Goal: Task Accomplishment & Management: Manage account settings

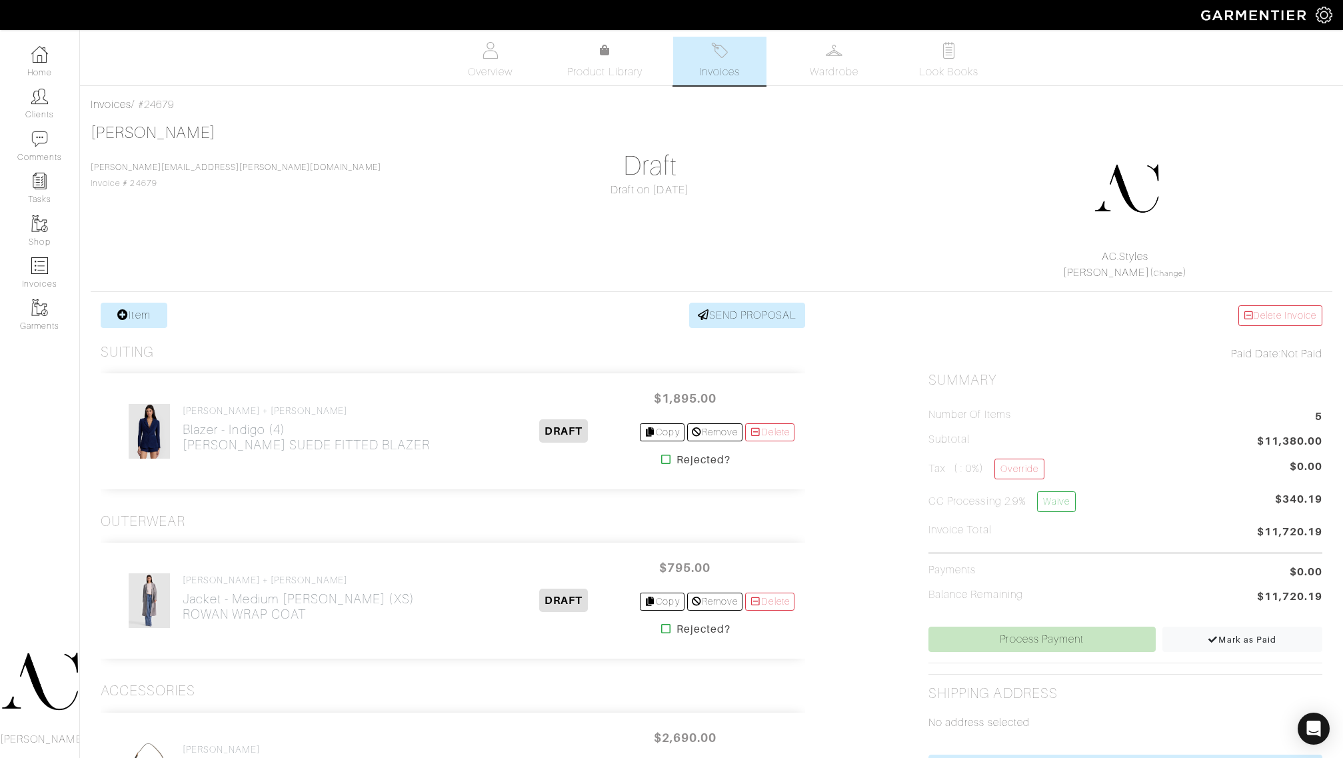
scroll to position [167, 0]
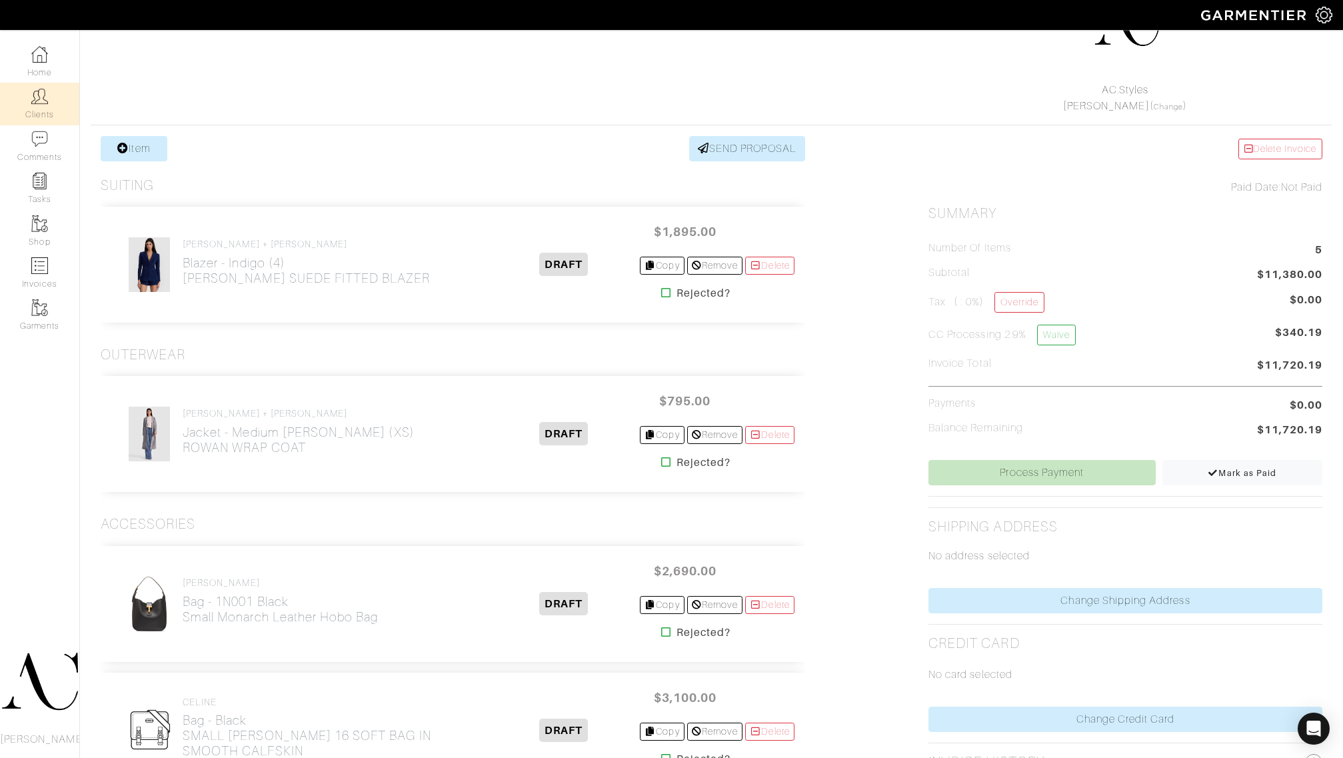
click at [37, 105] on link "Clients" at bounding box center [39, 104] width 79 height 42
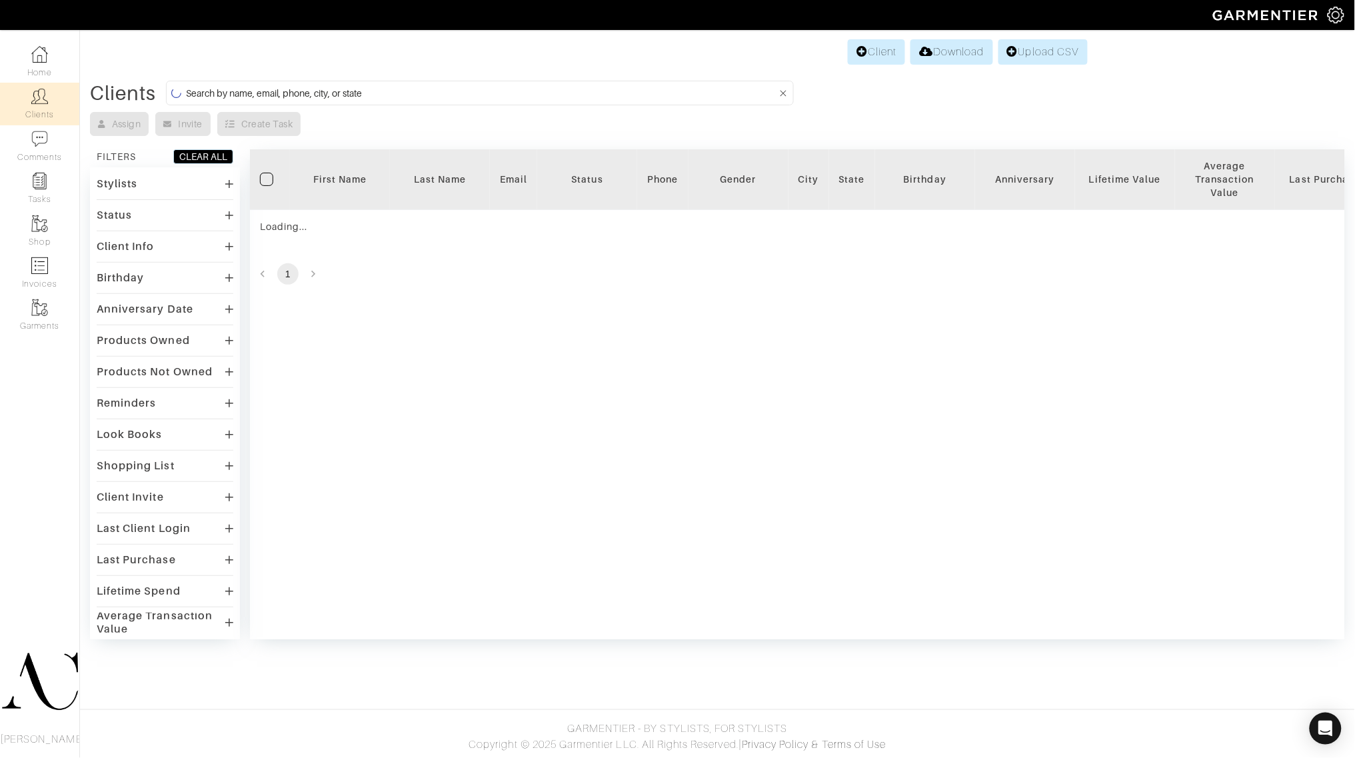
click at [393, 101] on input at bounding box center [481, 93] width 591 height 17
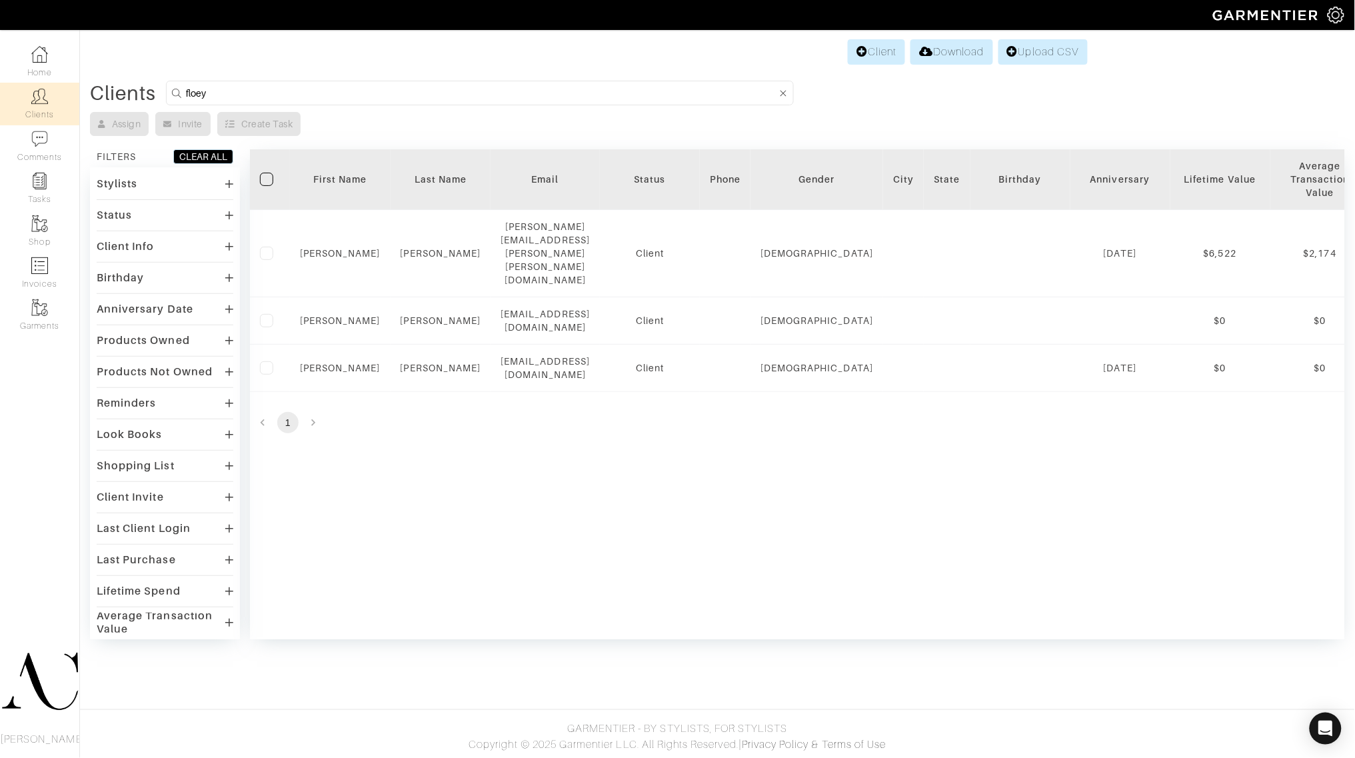
click at [393, 101] on input "floey" at bounding box center [481, 93] width 591 height 17
type input "foley"
click at [848, 57] on link "Client" at bounding box center [876, 51] width 57 height 25
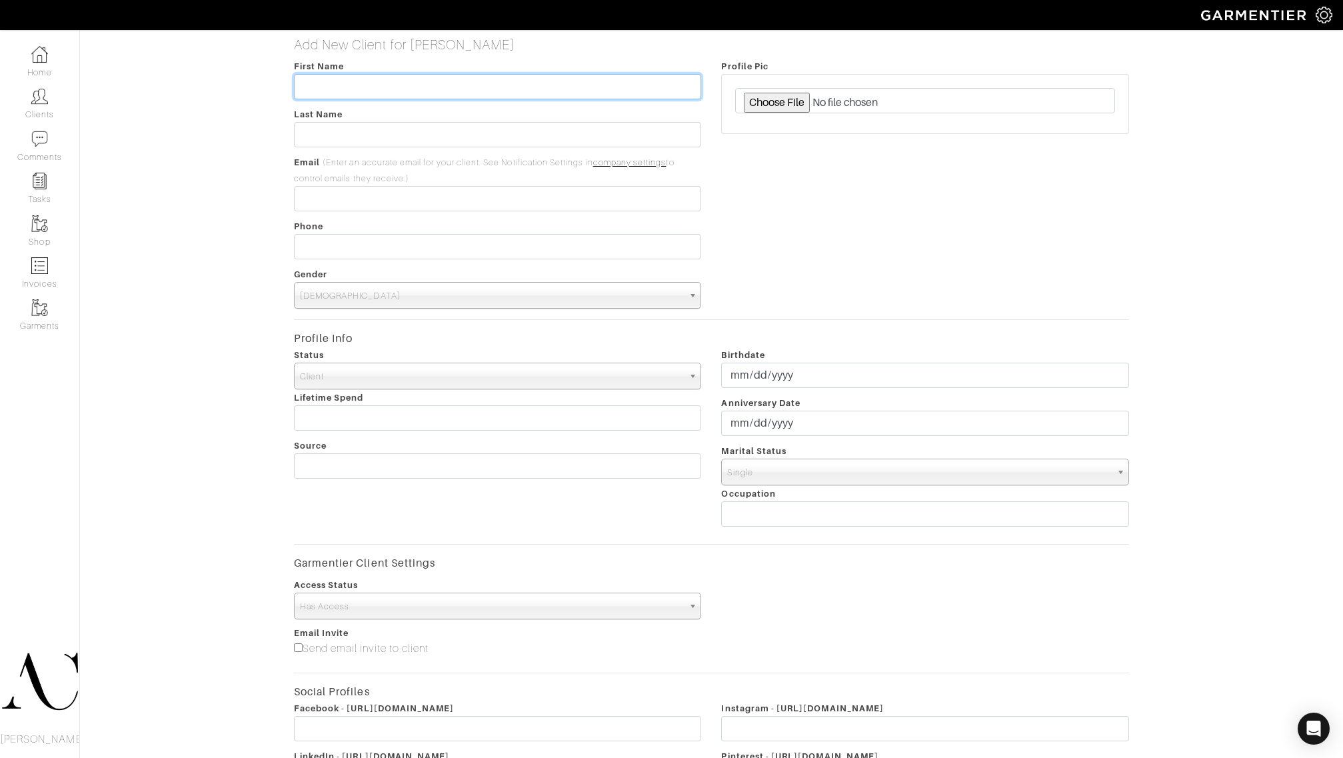
click at [484, 83] on input "text" at bounding box center [498, 86] width 408 height 25
type input "o"
type input "Rob"
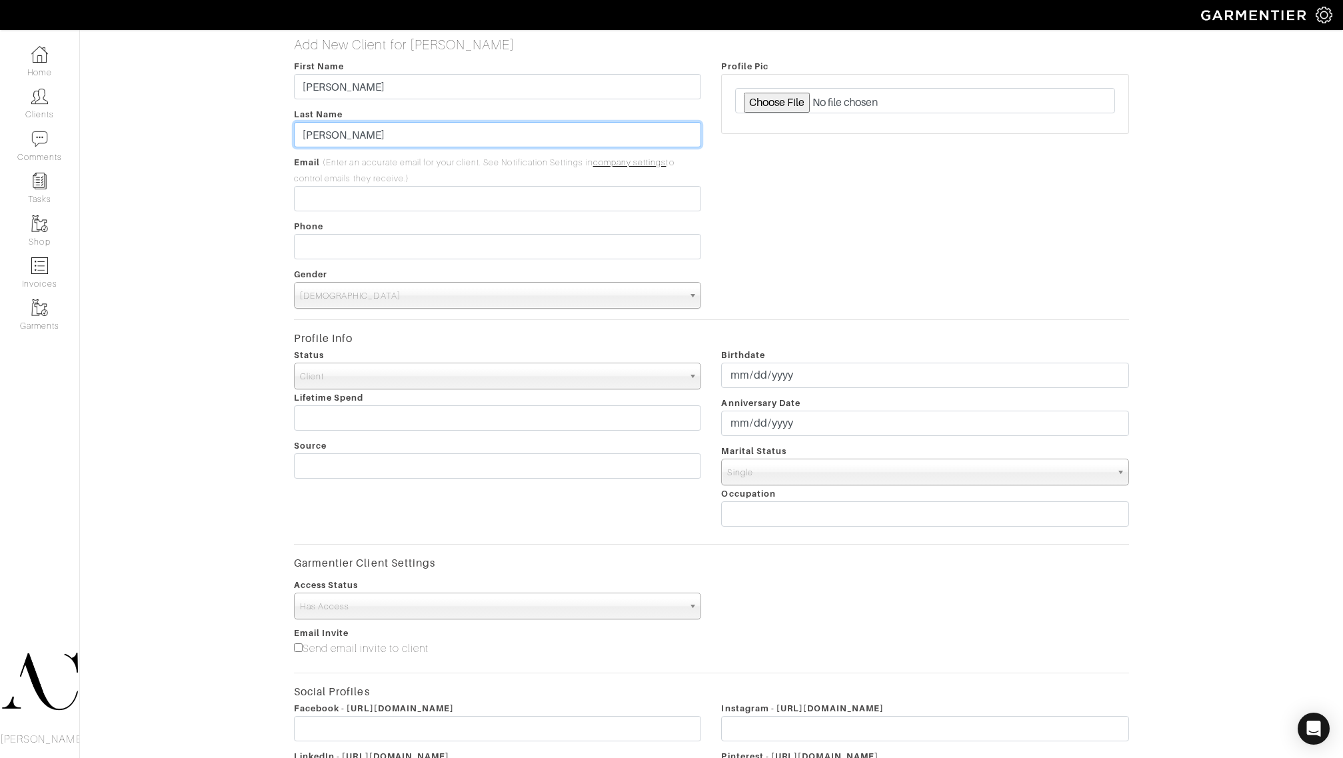
type input "Foley"
paste input "[EMAIL_ADDRESS][DOMAIN_NAME]"
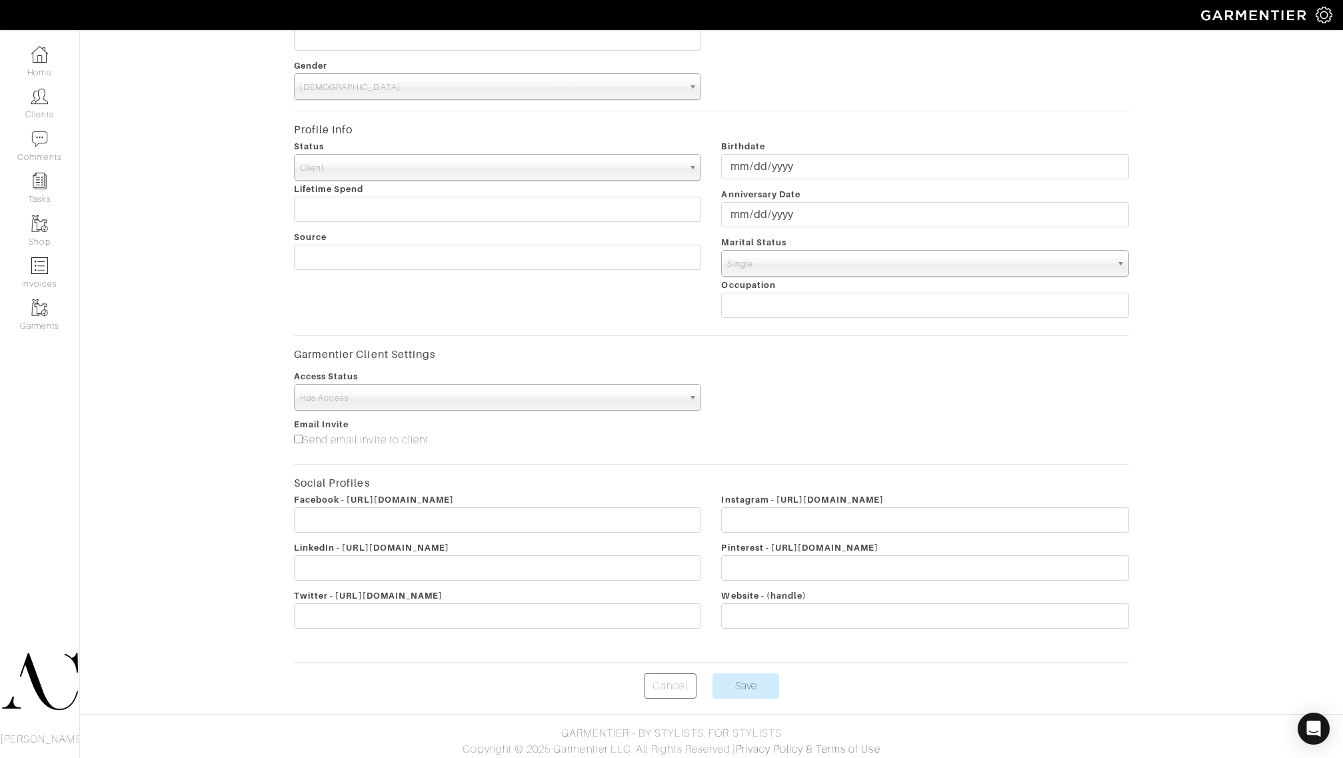
scroll to position [213, 0]
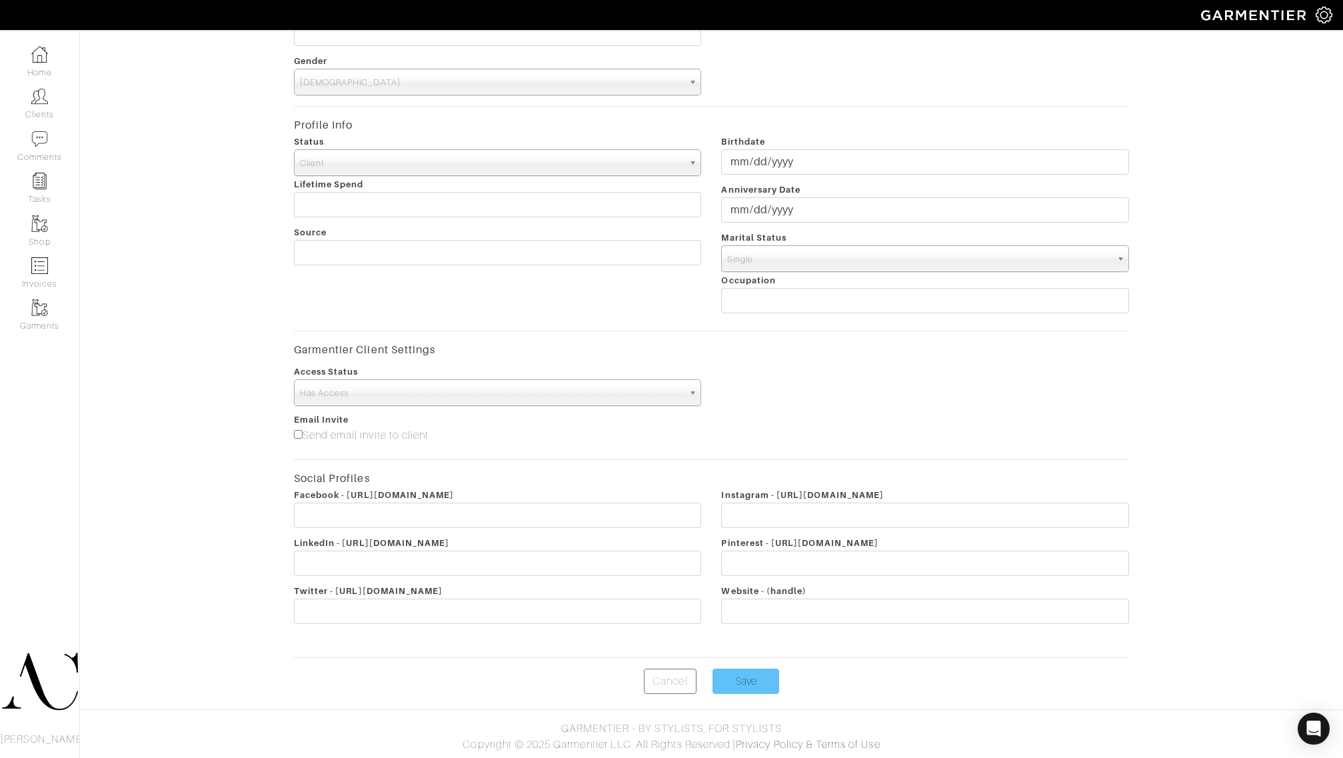
type input "Rfoley@vegasgoldenknights.com"
click at [755, 677] on input "Save" at bounding box center [745, 681] width 67 height 25
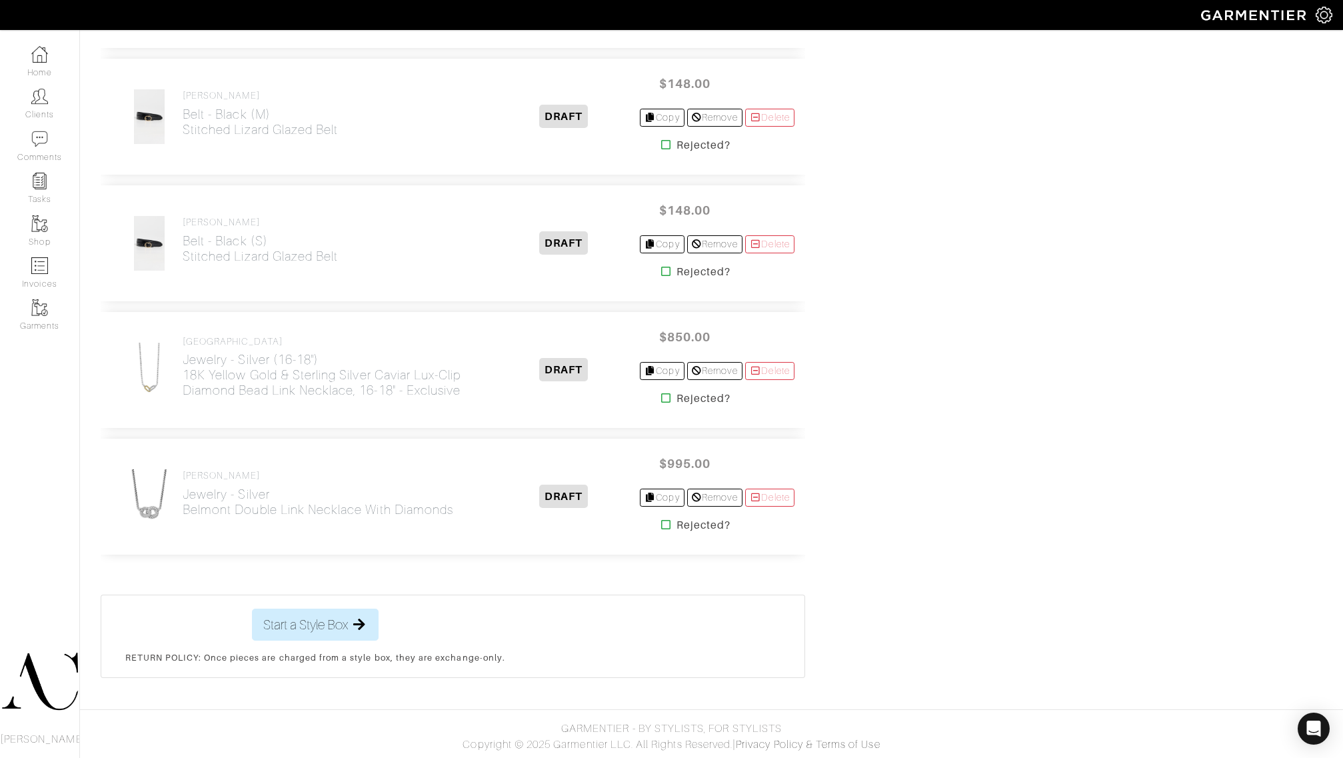
scroll to position [1418, 0]
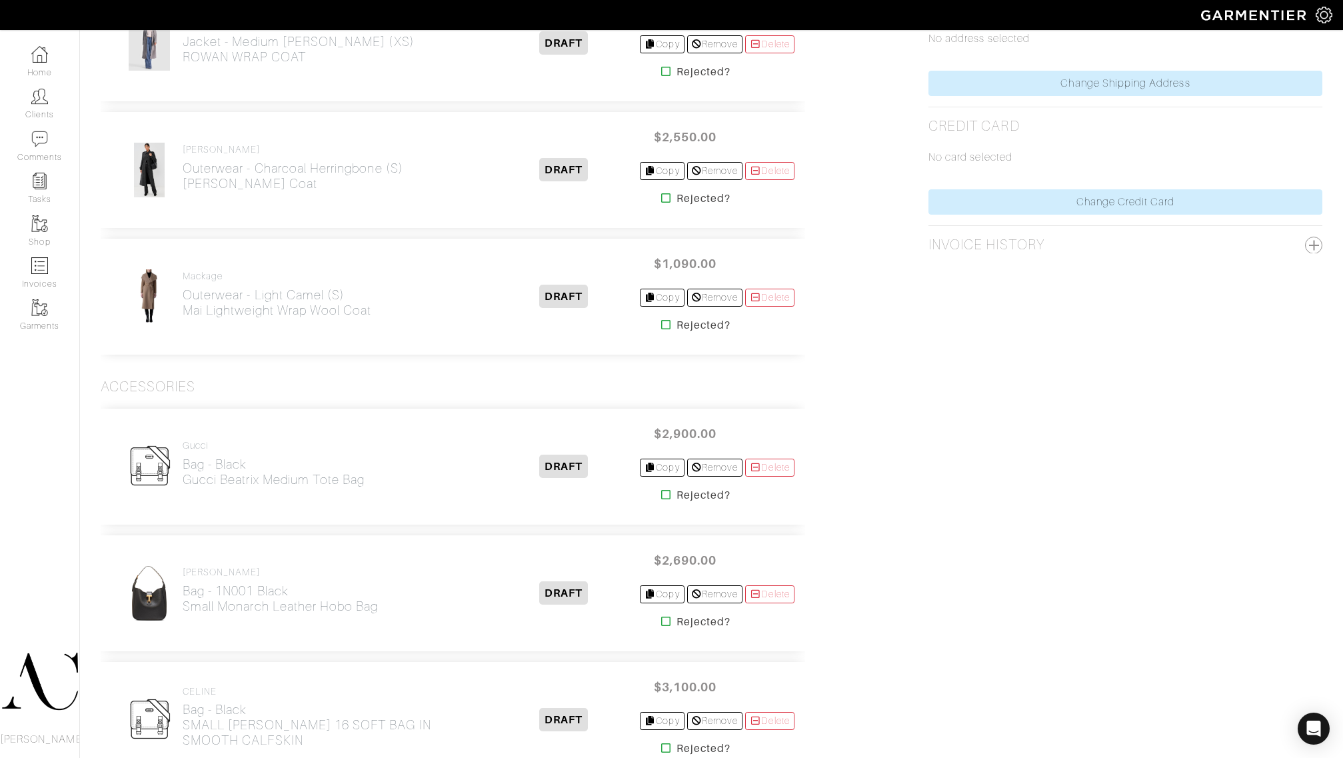
scroll to position [671, 0]
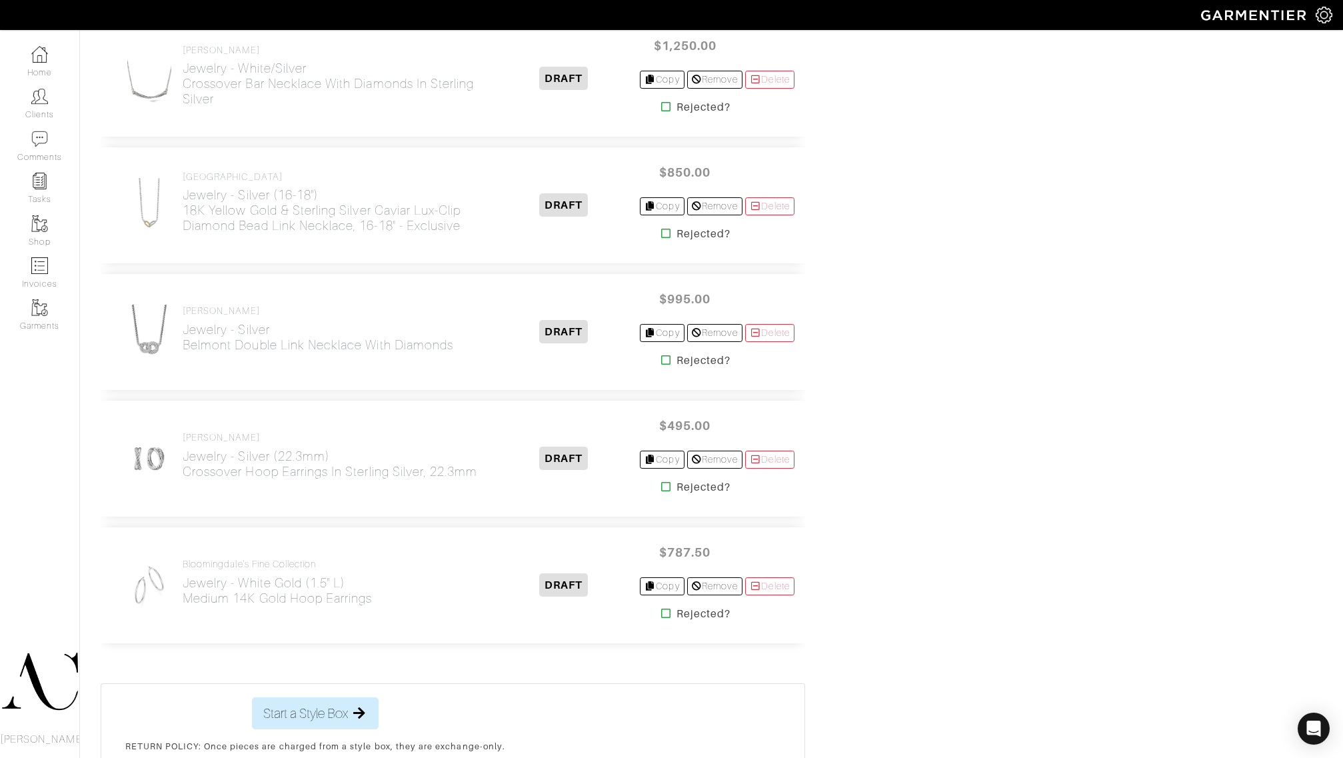
scroll to position [1838, 0]
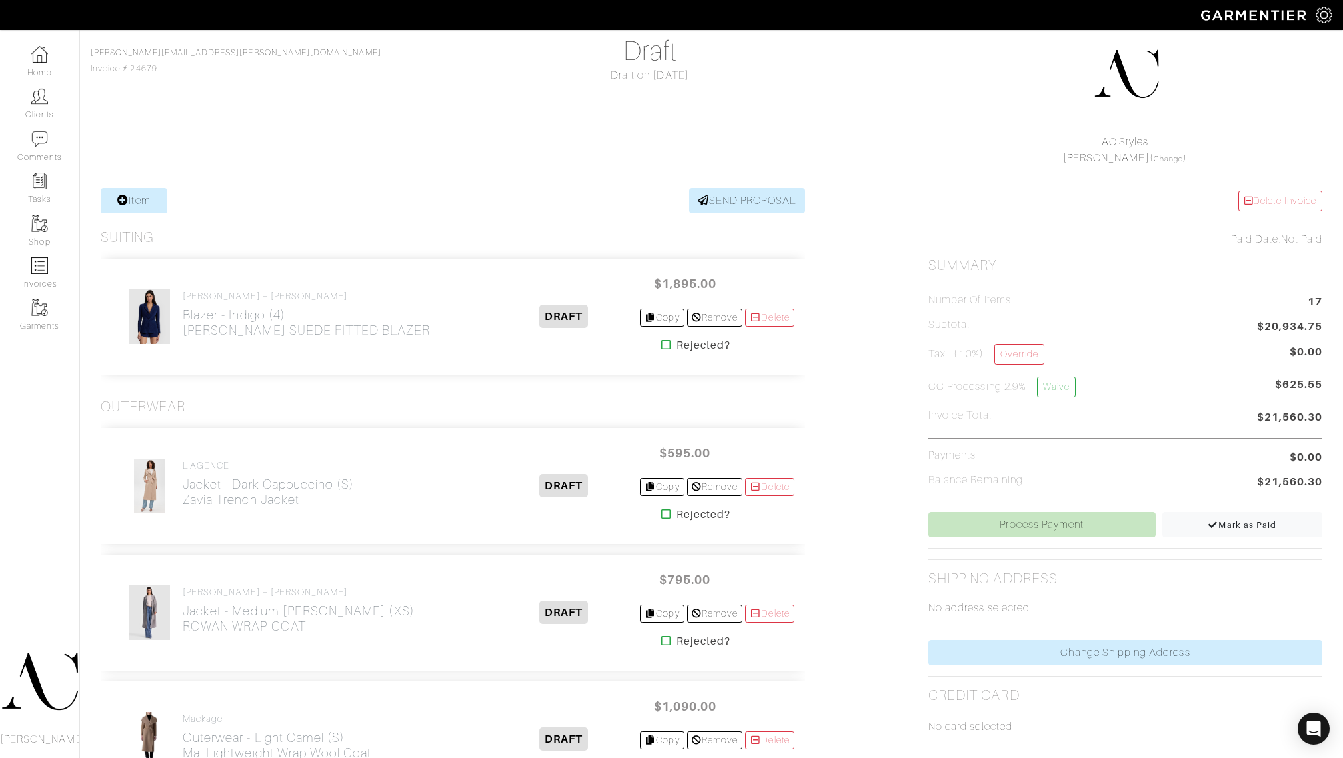
scroll to position [83, 0]
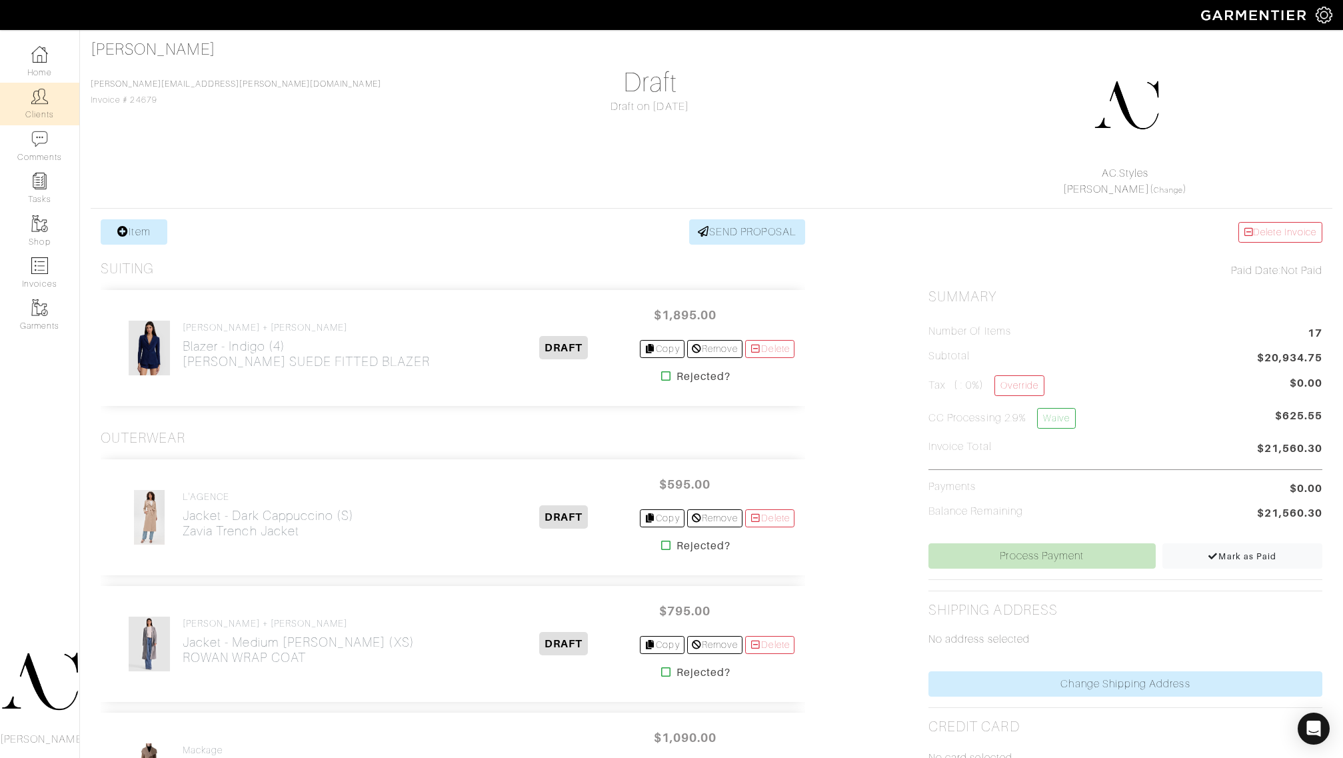
click at [35, 90] on img at bounding box center [39, 96] width 17 height 17
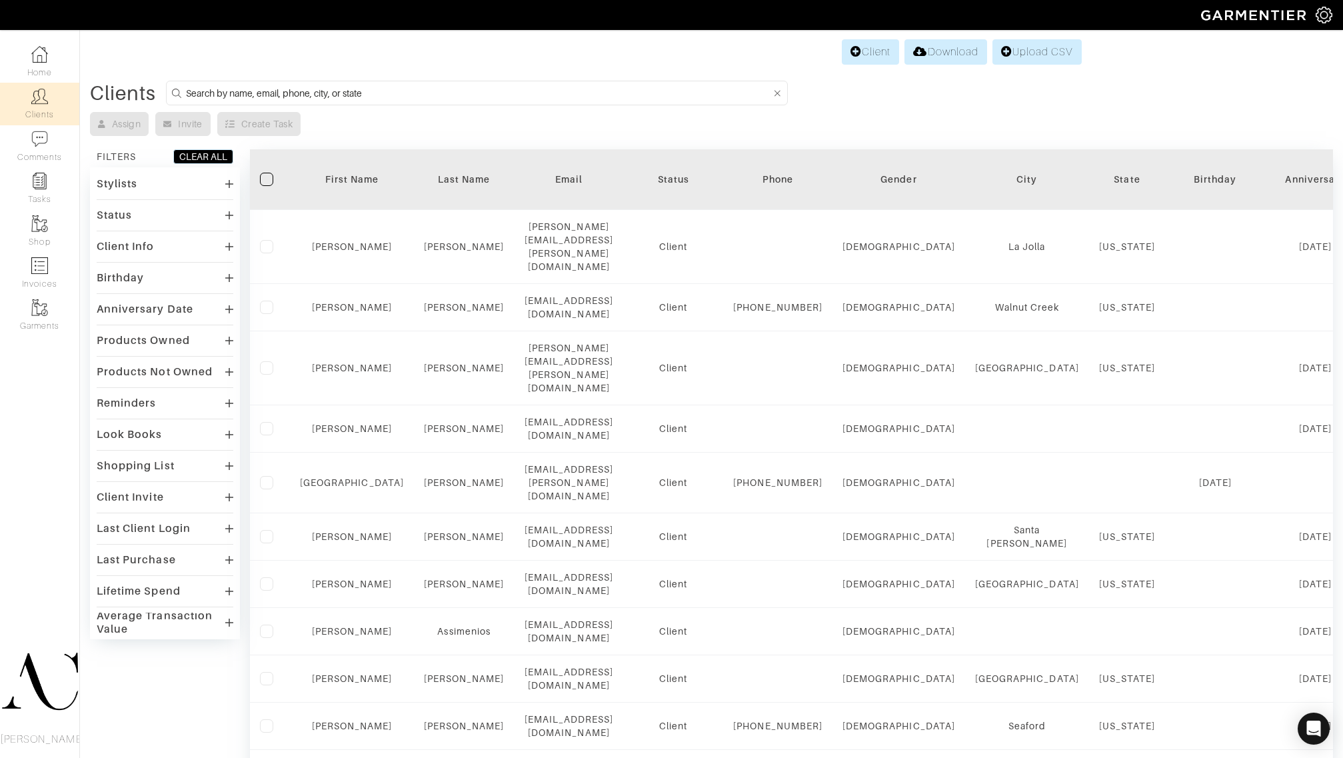
click at [241, 93] on input at bounding box center [478, 93] width 585 height 17
type input "Rob Foley"
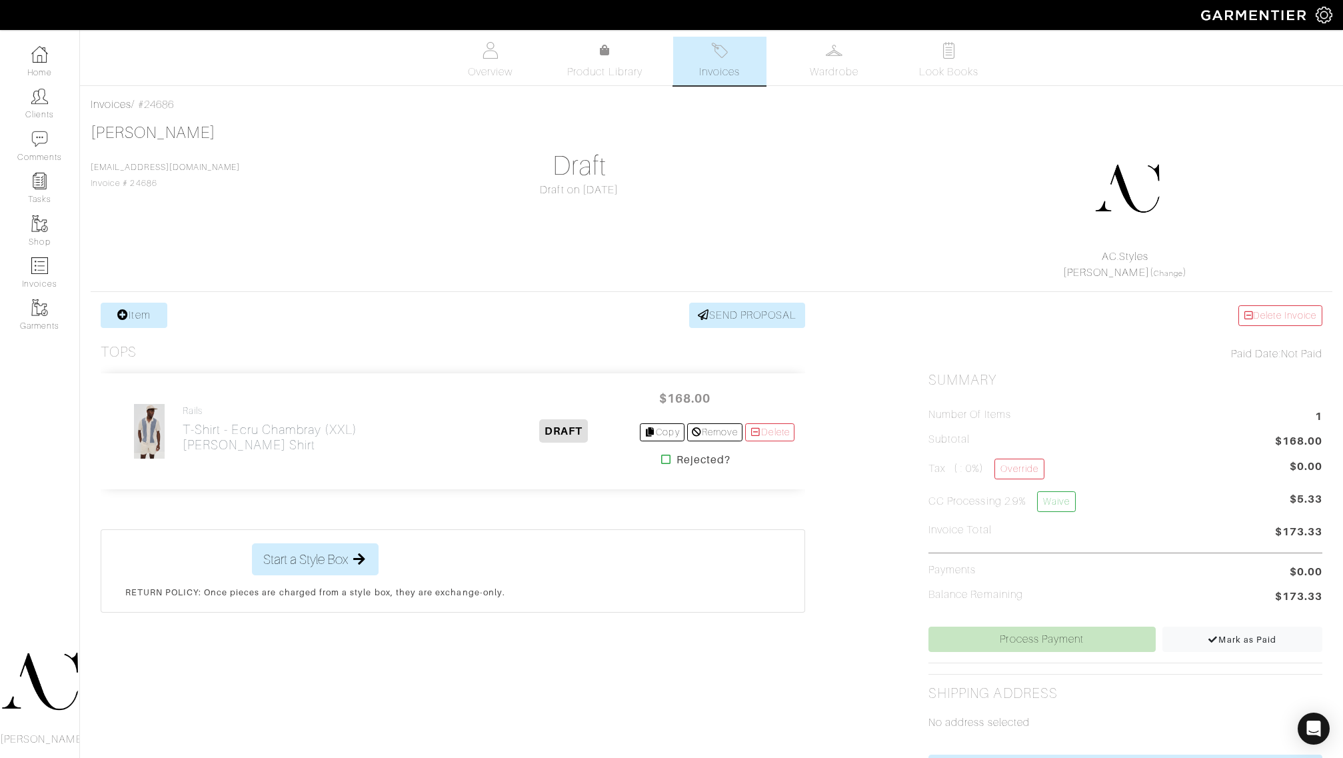
click at [167, 102] on div "Invoices / #24686" at bounding box center [712, 105] width 1242 height 16
copy div "24686"
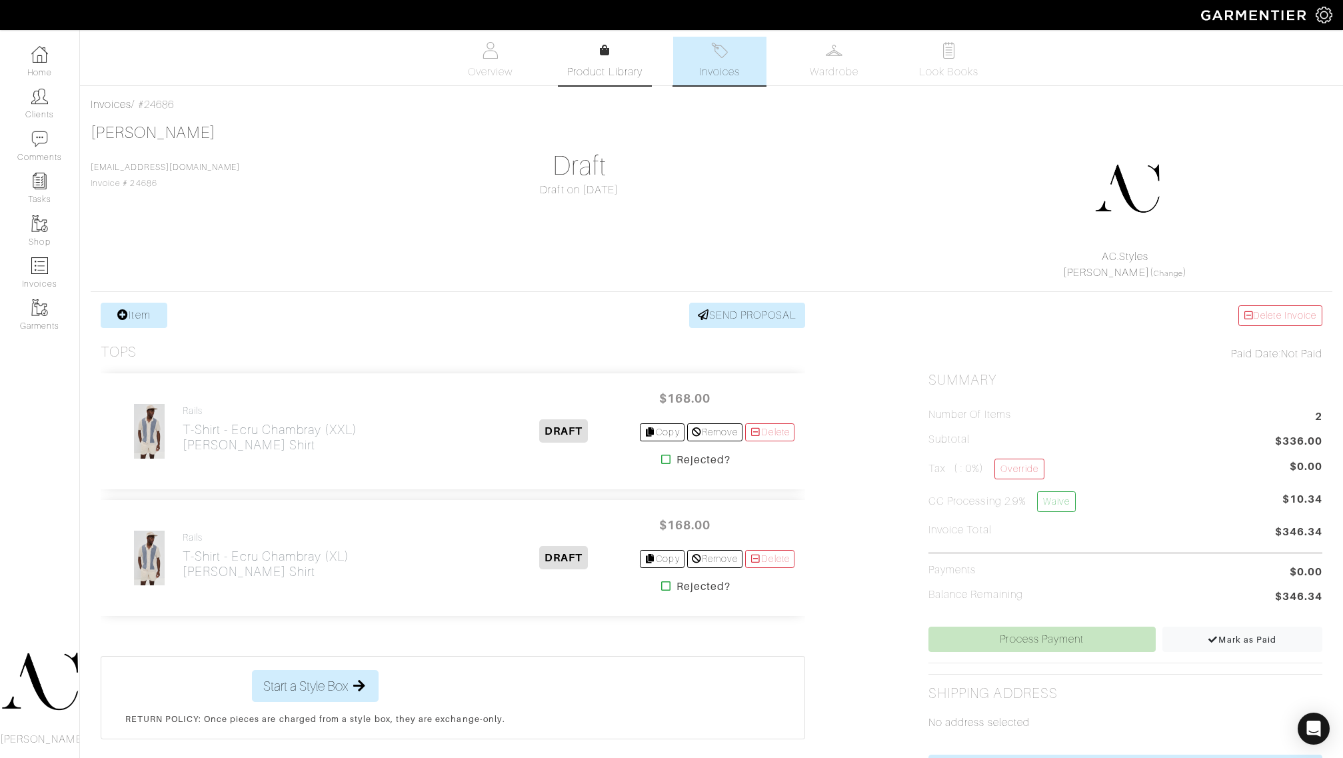
click at [599, 71] on span "Product Library" at bounding box center [604, 72] width 75 height 16
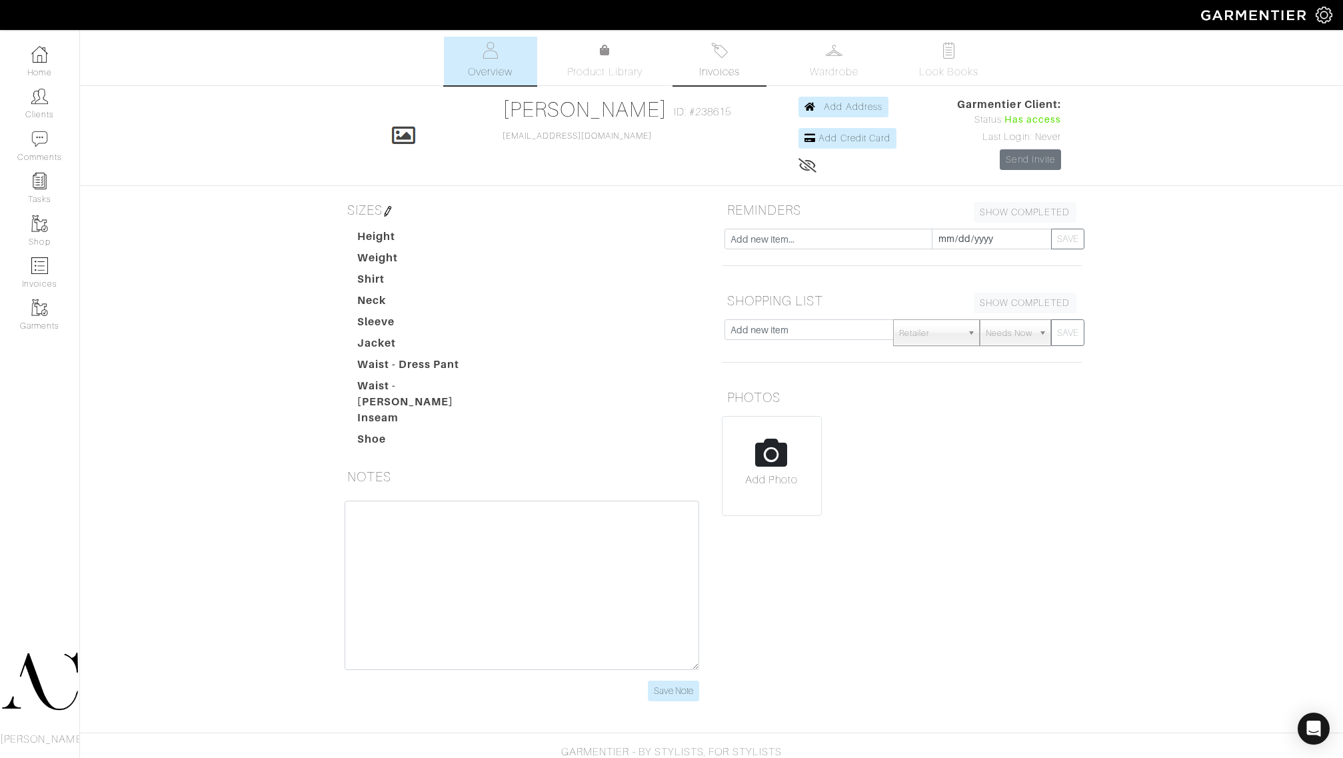
click at [718, 55] on img at bounding box center [719, 50] width 17 height 17
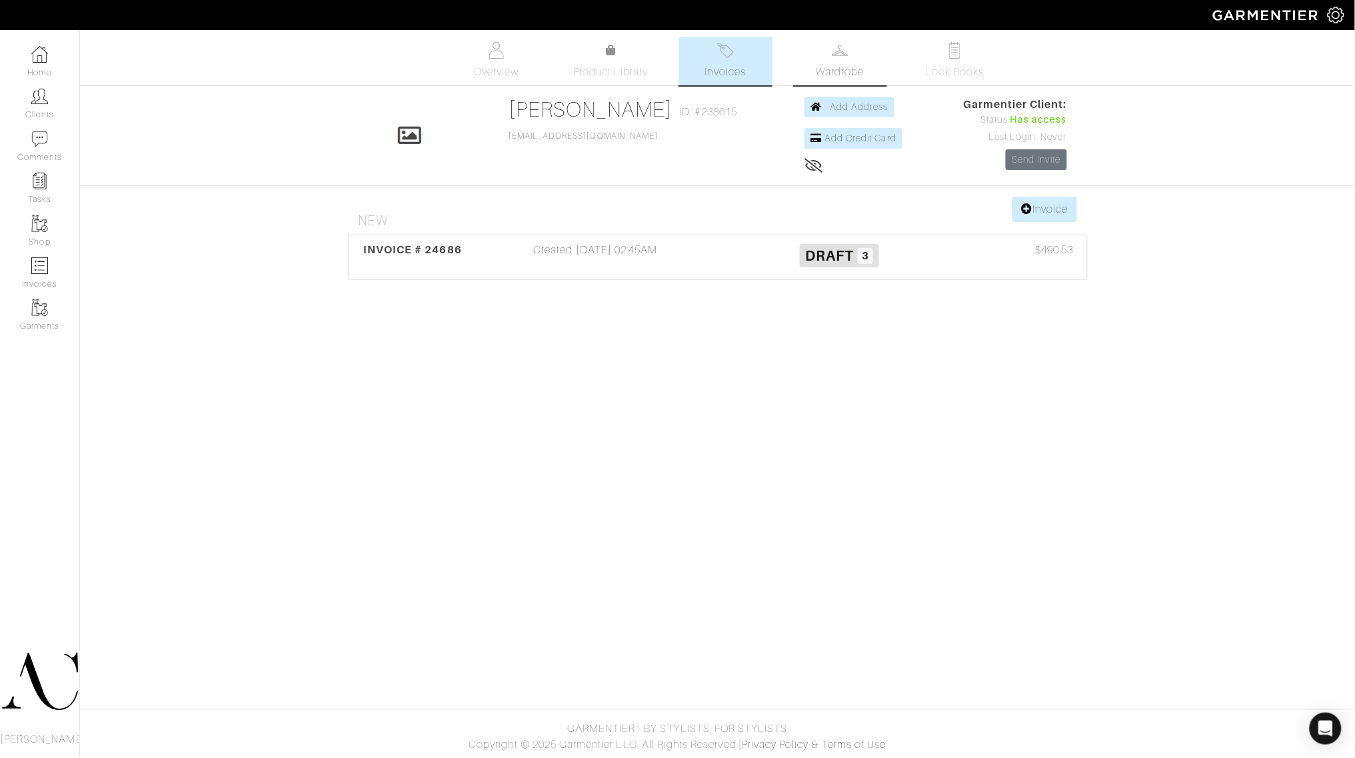
click at [838, 60] on link "Wardrobe" at bounding box center [840, 61] width 93 height 49
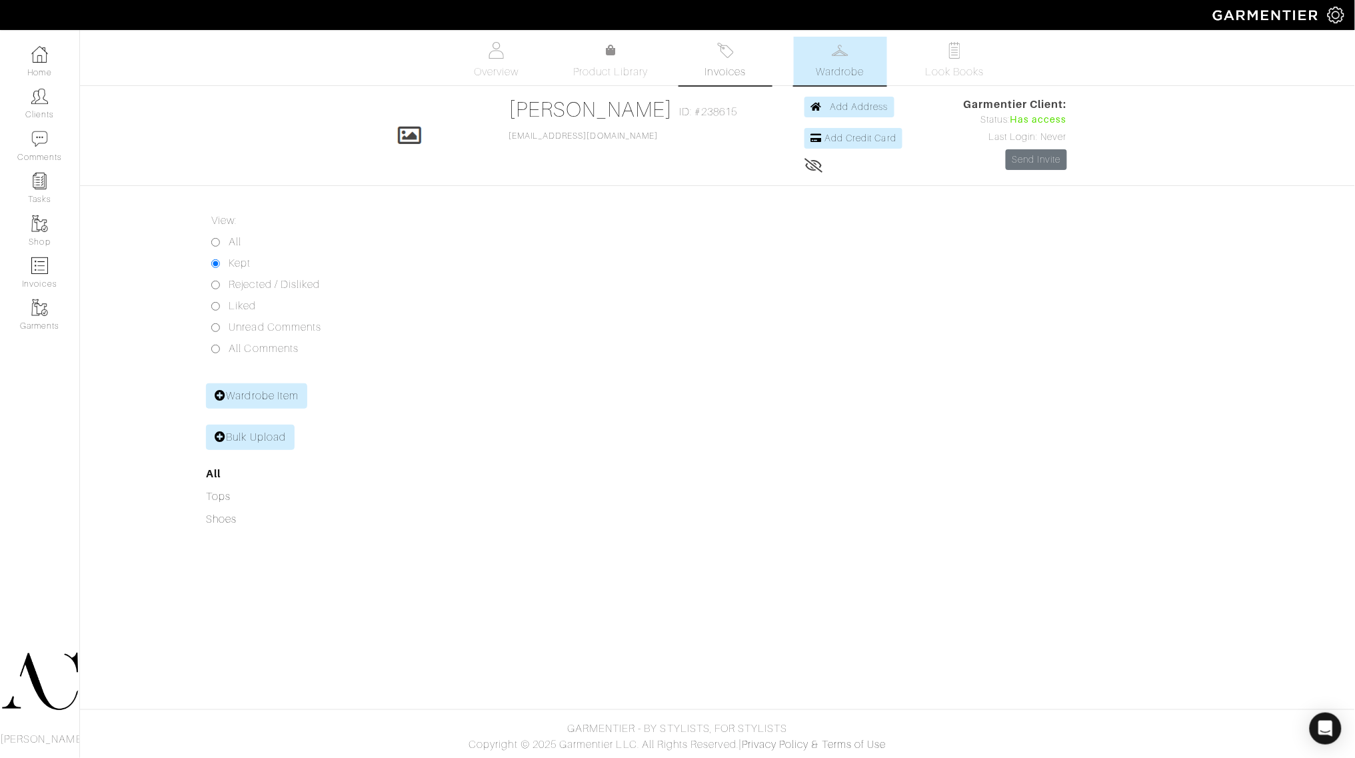
click at [738, 62] on link "Invoices" at bounding box center [725, 61] width 93 height 49
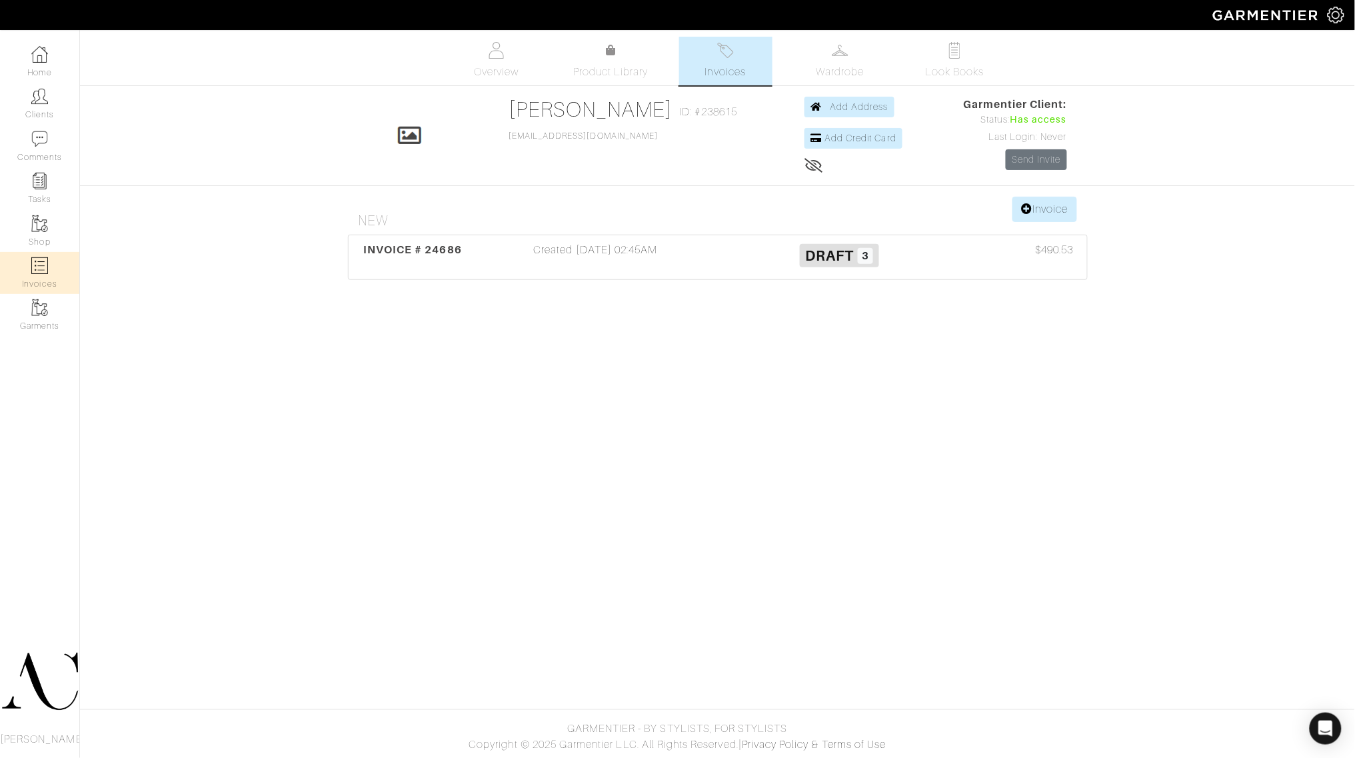
click at [34, 279] on link "Invoices" at bounding box center [39, 273] width 79 height 42
select select
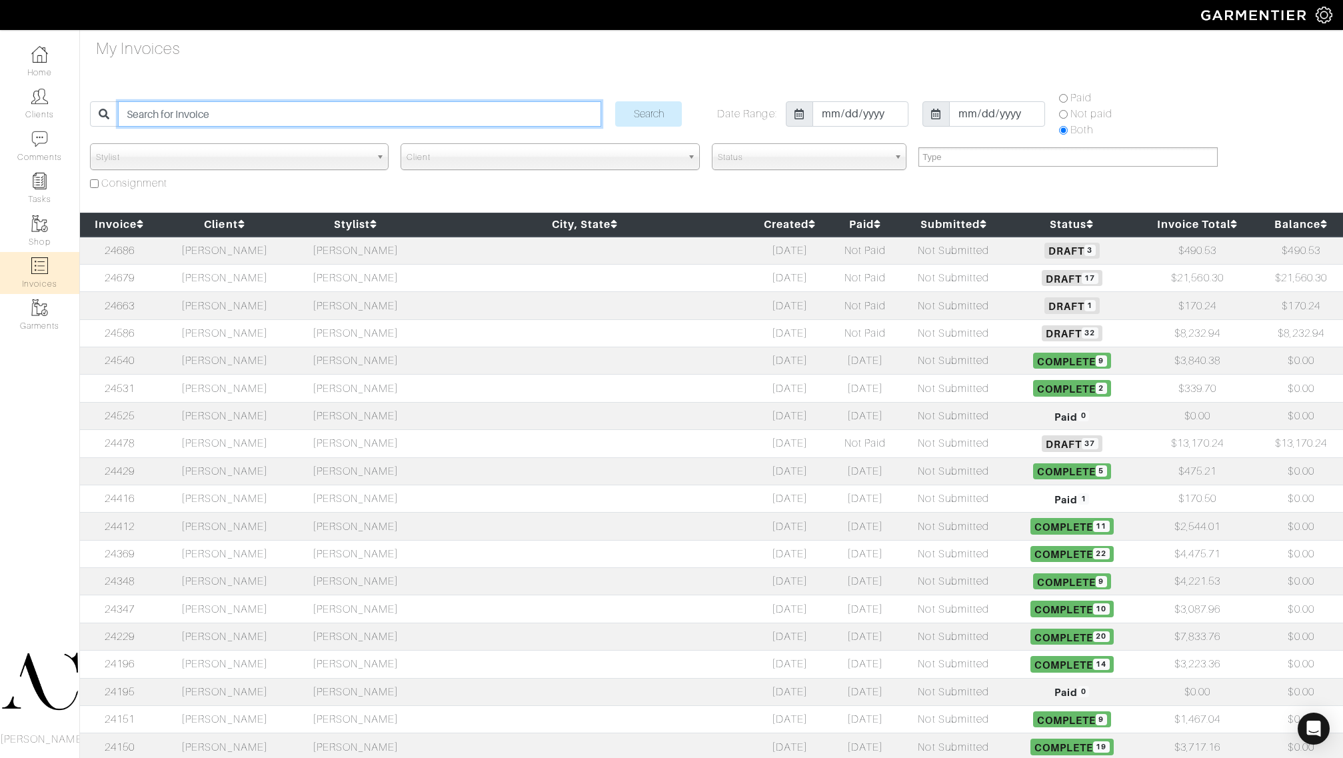
click at [314, 117] on input "search" at bounding box center [359, 113] width 483 height 25
click at [317, 117] on input "search" at bounding box center [359, 113] width 483 height 25
paste input "24686"
type input "24686"
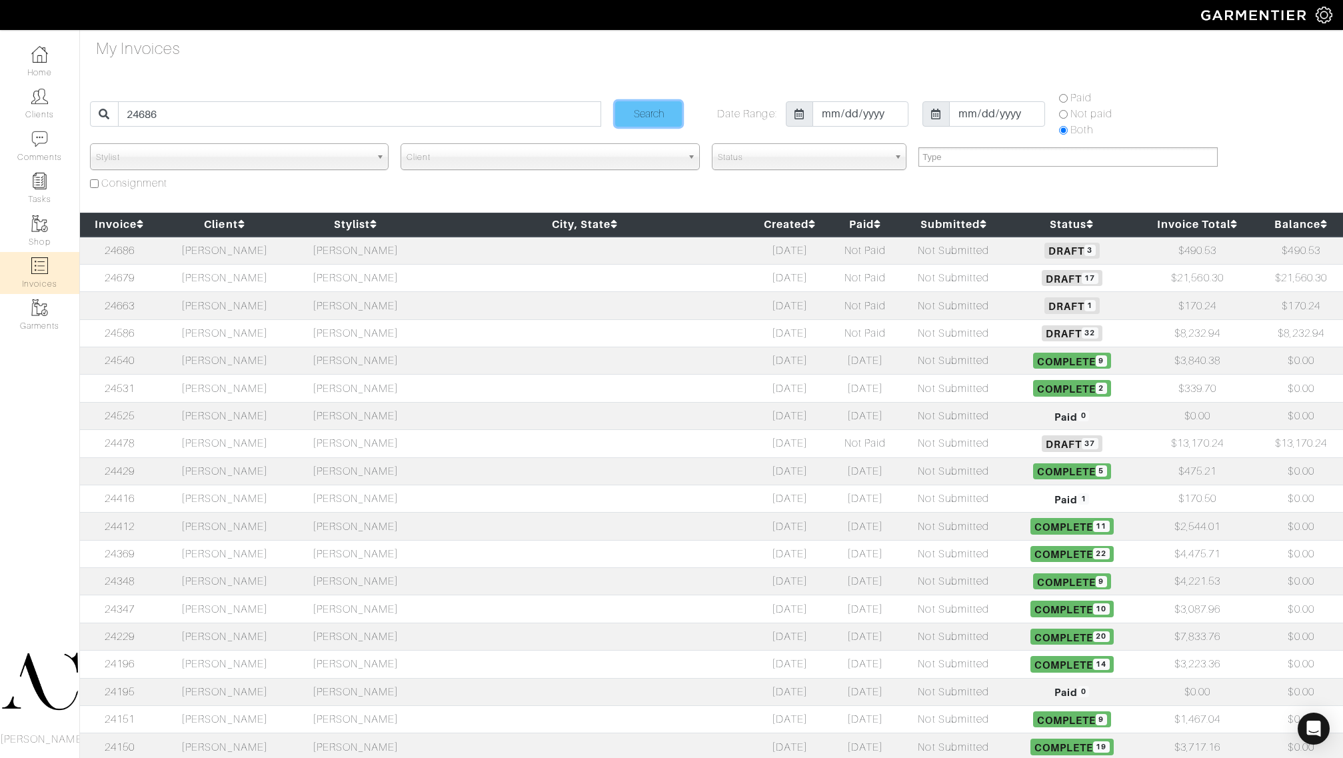
click at [635, 111] on input "Search" at bounding box center [648, 113] width 67 height 25
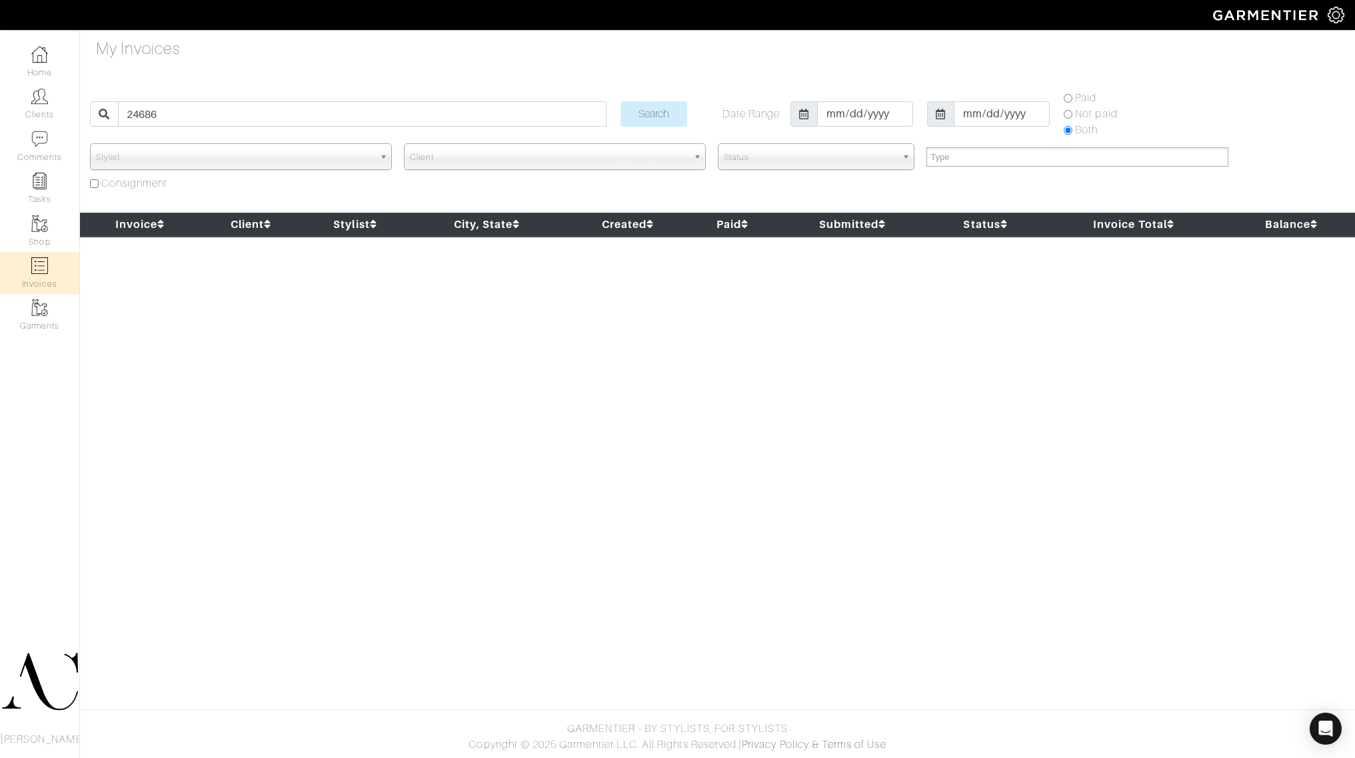
select select
click at [49, 99] on link "Clients" at bounding box center [39, 104] width 79 height 42
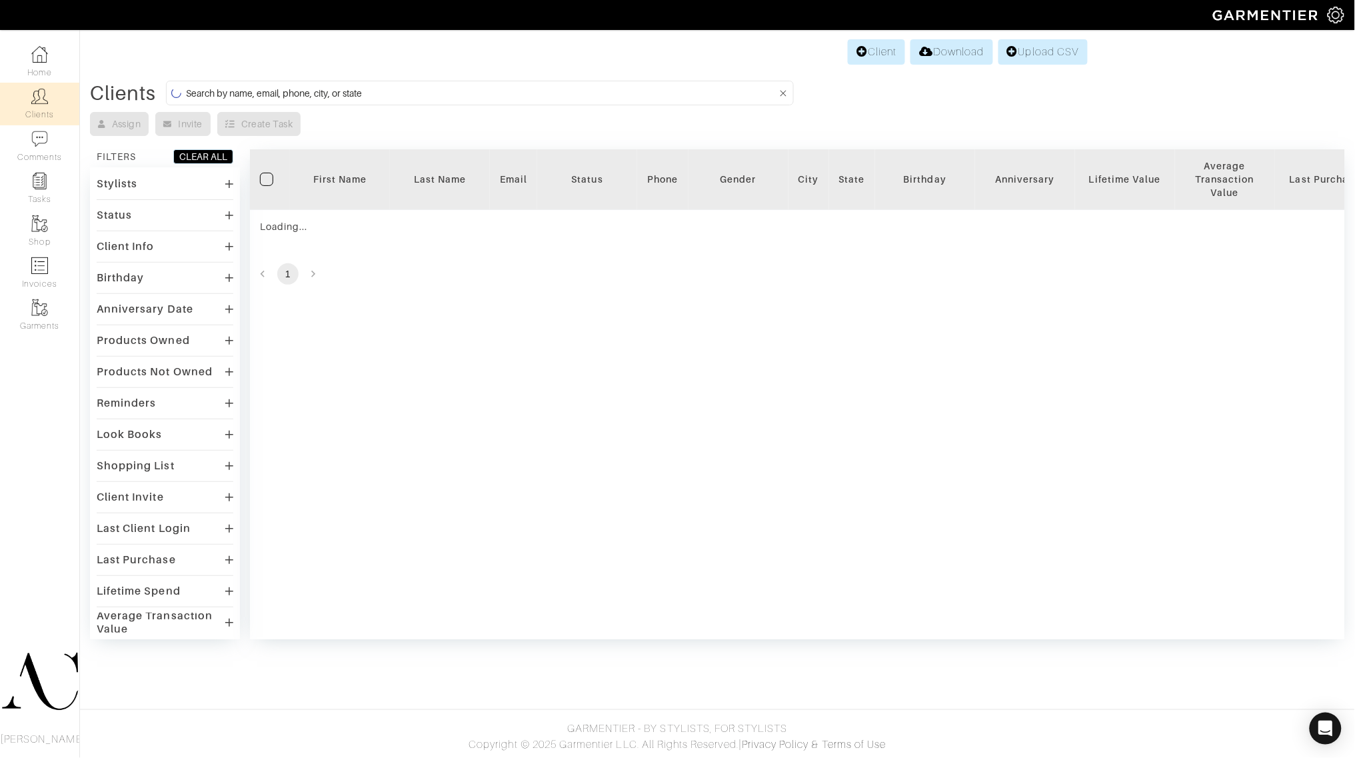
click at [245, 83] on form at bounding box center [480, 93] width 628 height 25
click at [245, 97] on input at bounding box center [478, 93] width 585 height 17
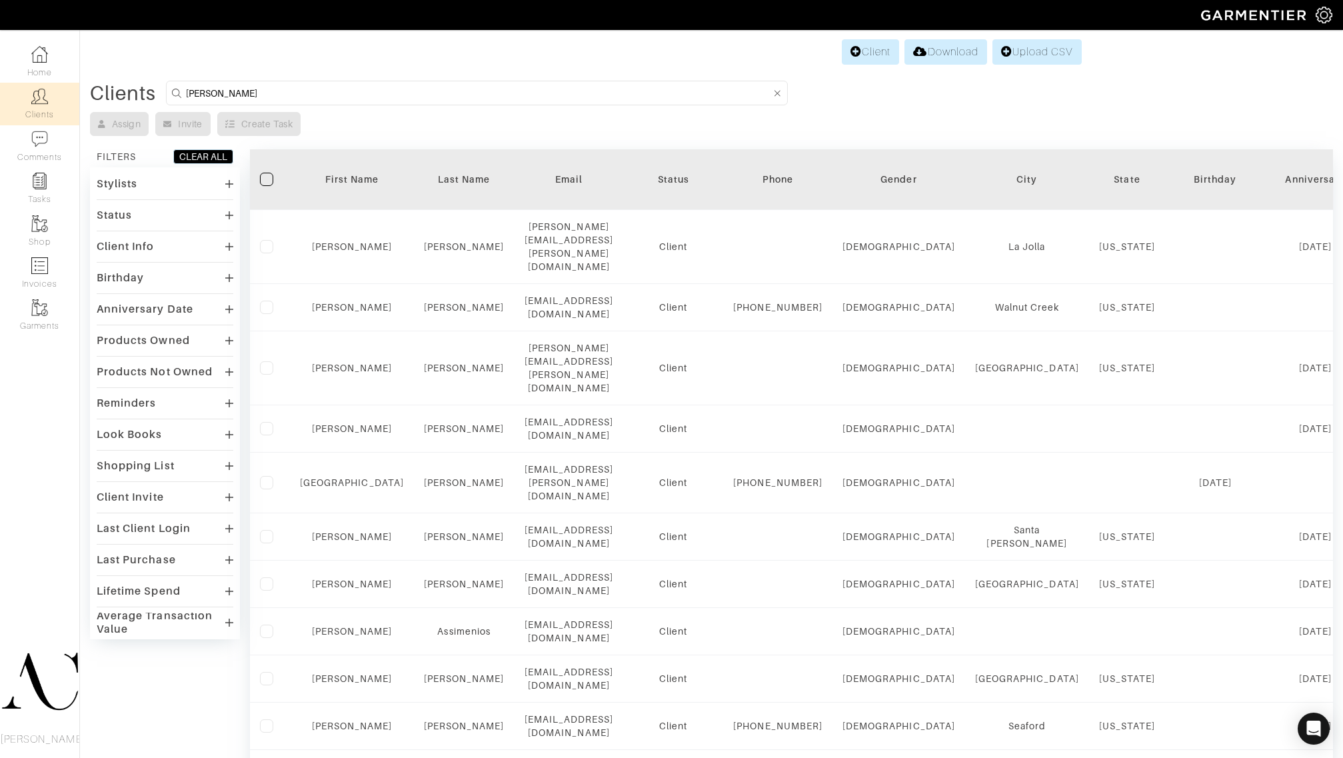
type input "[PERSON_NAME]"
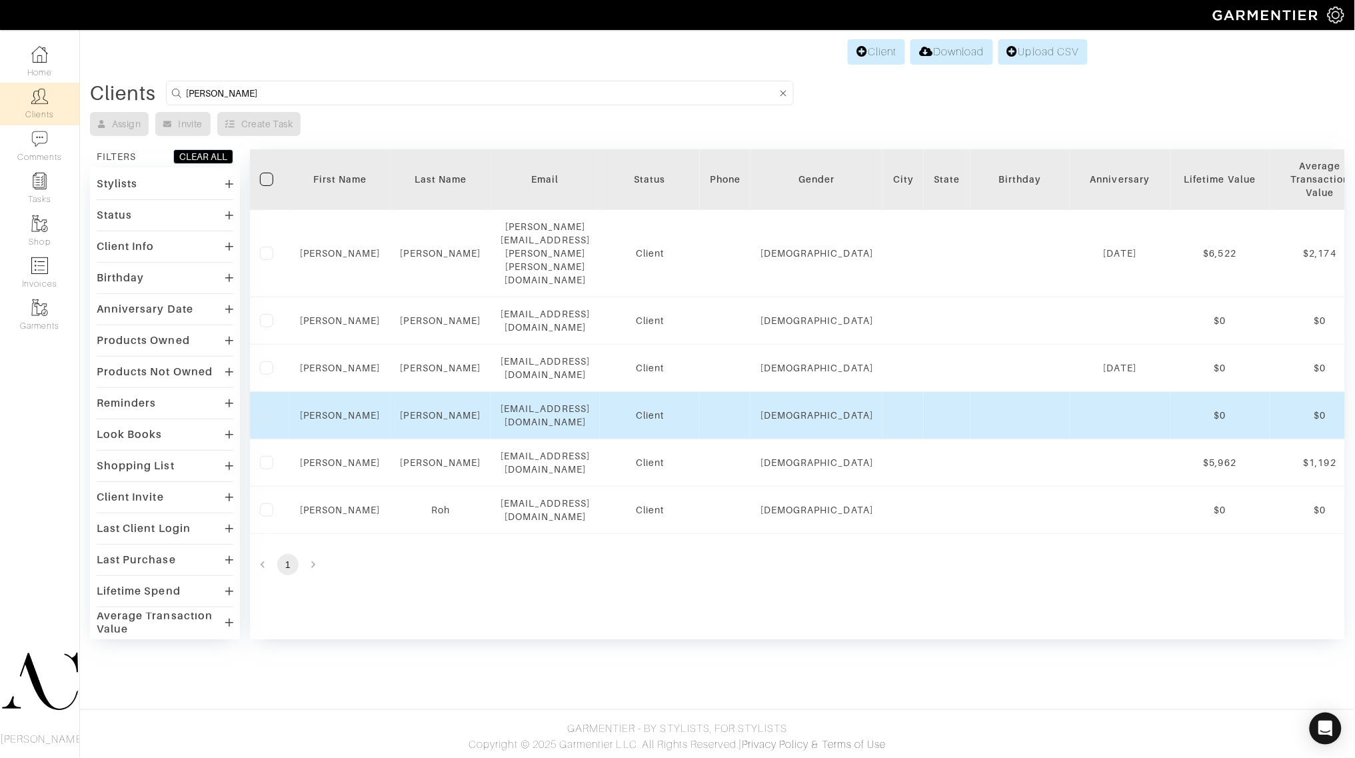
click at [567, 402] on div "[EMAIL_ADDRESS][DOMAIN_NAME]" at bounding box center [545, 415] width 89 height 27
click at [873, 409] on div "Male" at bounding box center [816, 415] width 113 height 13
click at [333, 410] on link "Rob" at bounding box center [340, 415] width 81 height 11
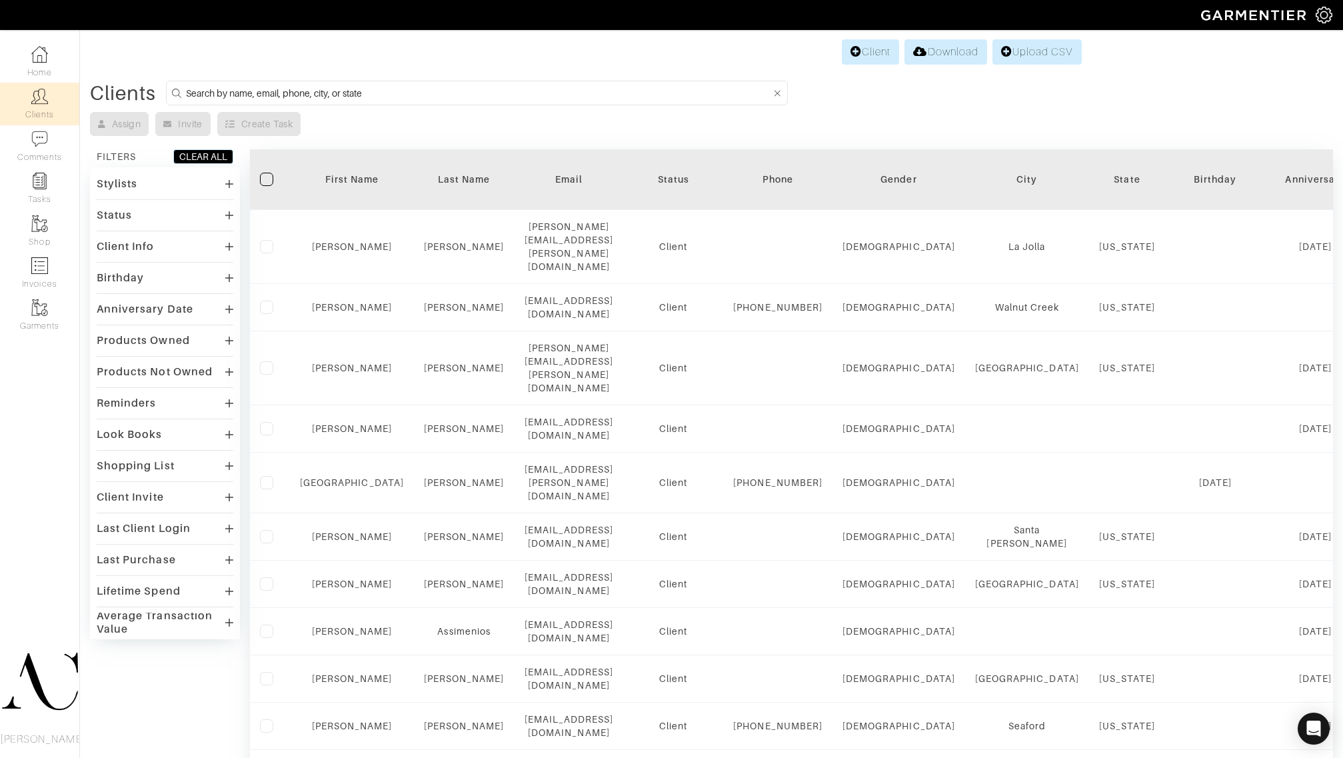
click at [341, 97] on input at bounding box center [478, 93] width 585 height 17
type input "[PERSON_NAME]"
click at [334, 95] on input "[PERSON_NAME]" at bounding box center [478, 93] width 585 height 17
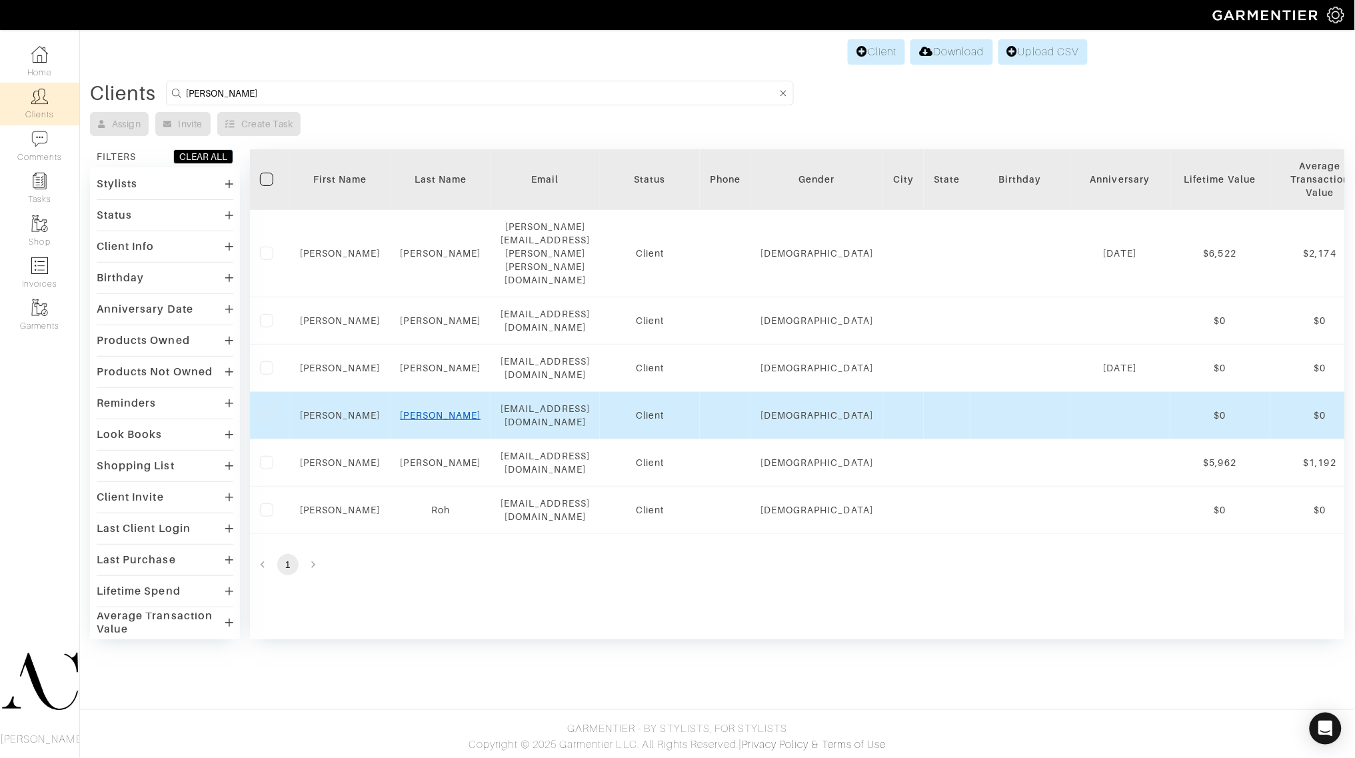
click at [441, 410] on link "Foley" at bounding box center [441, 415] width 81 height 11
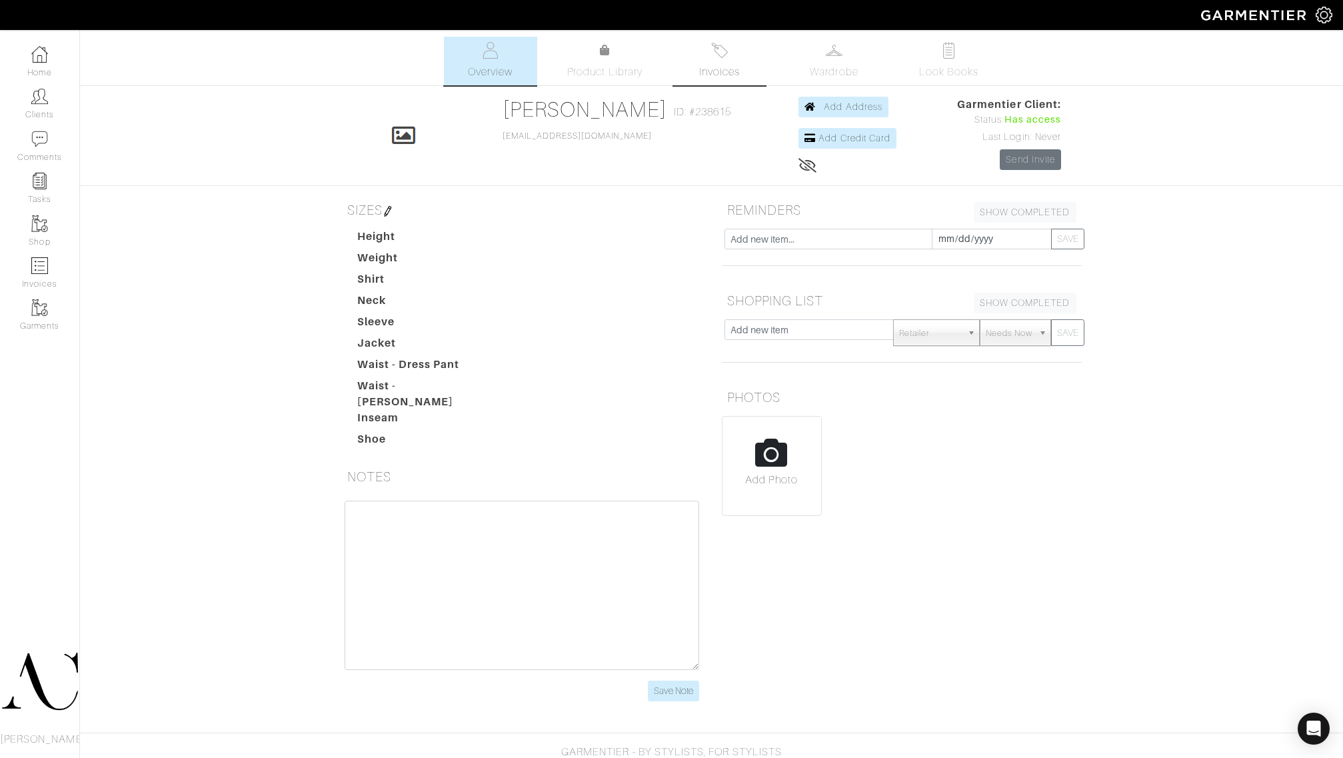
click at [722, 64] on span "Invoices" at bounding box center [719, 72] width 41 height 16
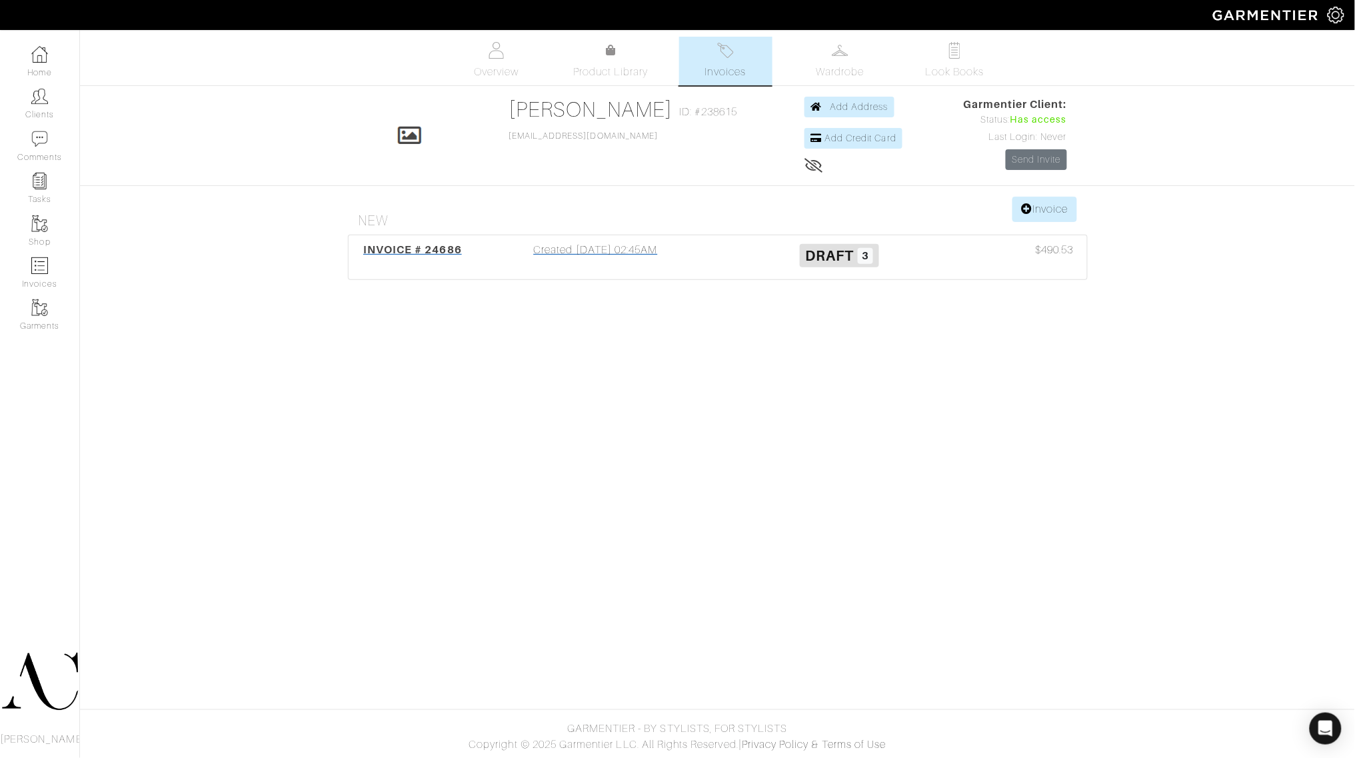
click at [781, 267] on h3 "Draft 3" at bounding box center [840, 254] width 224 height 25
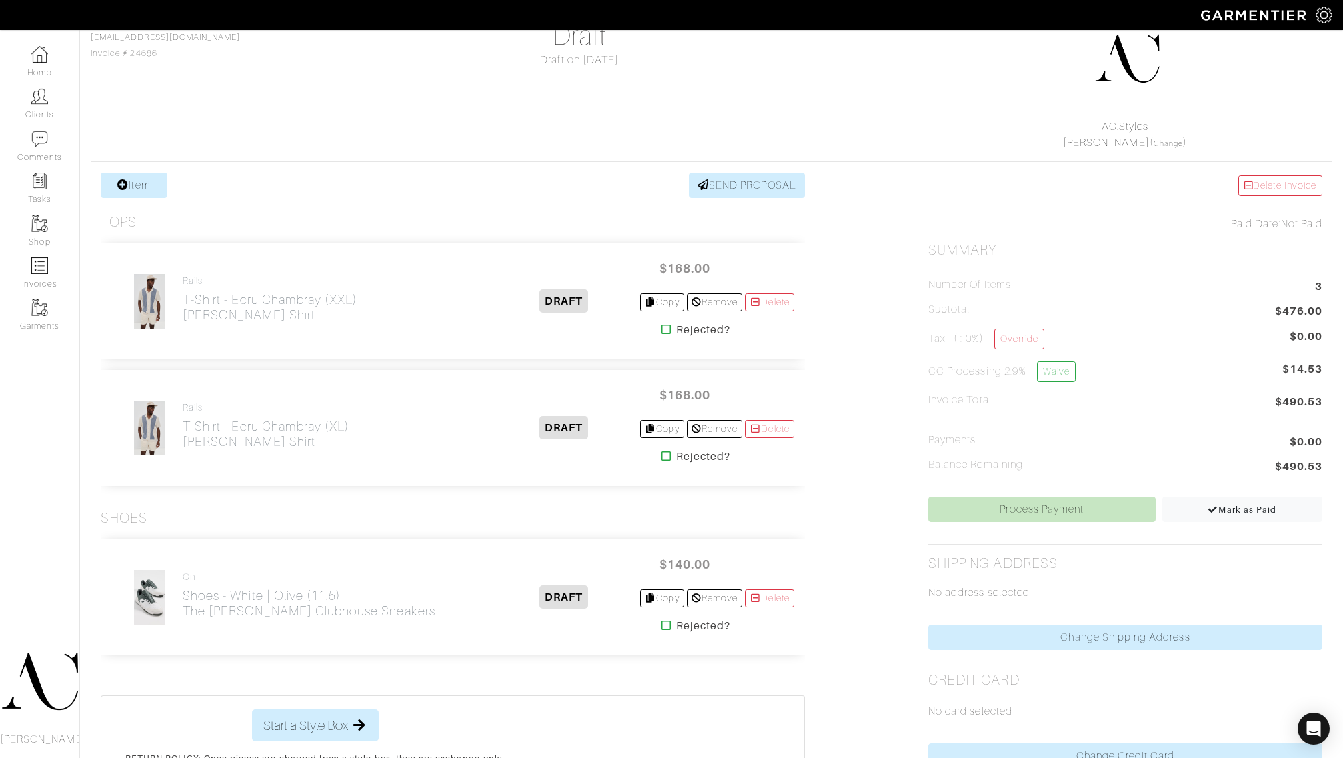
scroll to position [245, 0]
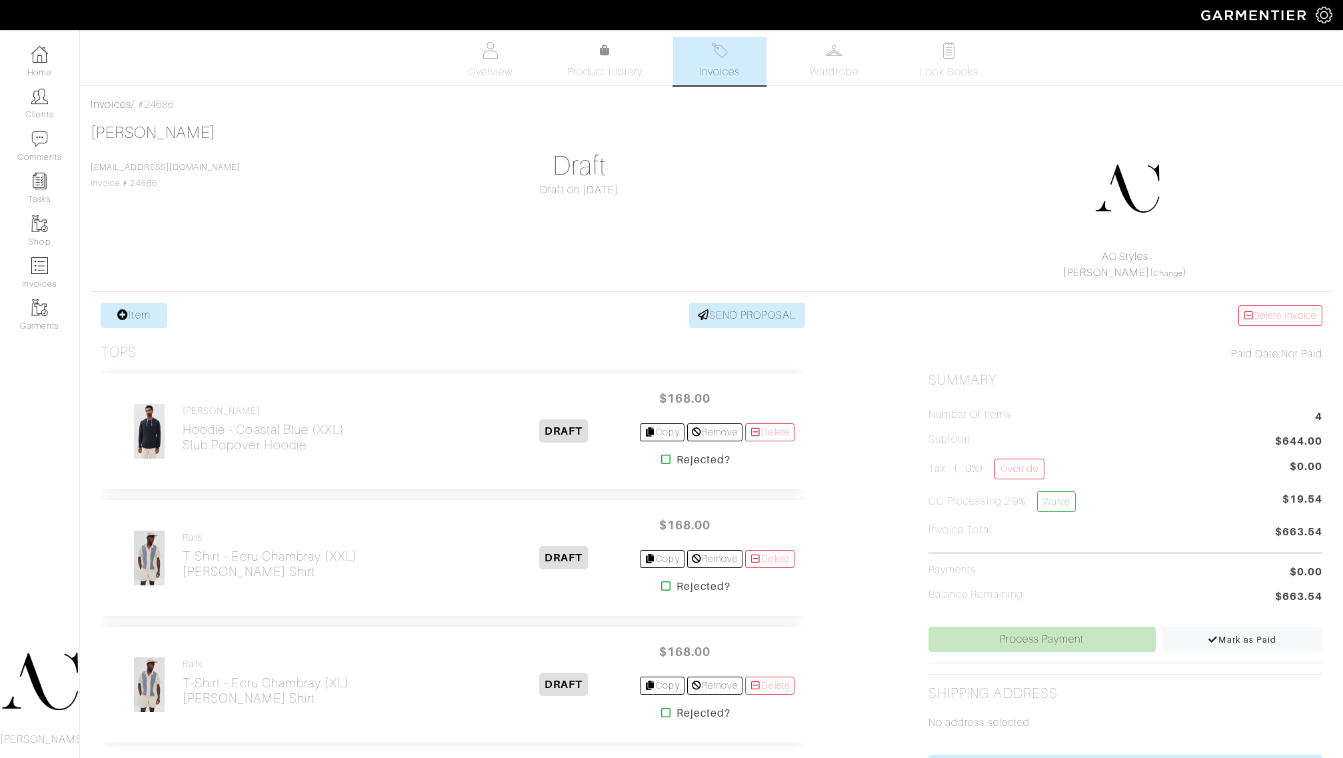
scroll to position [245, 0]
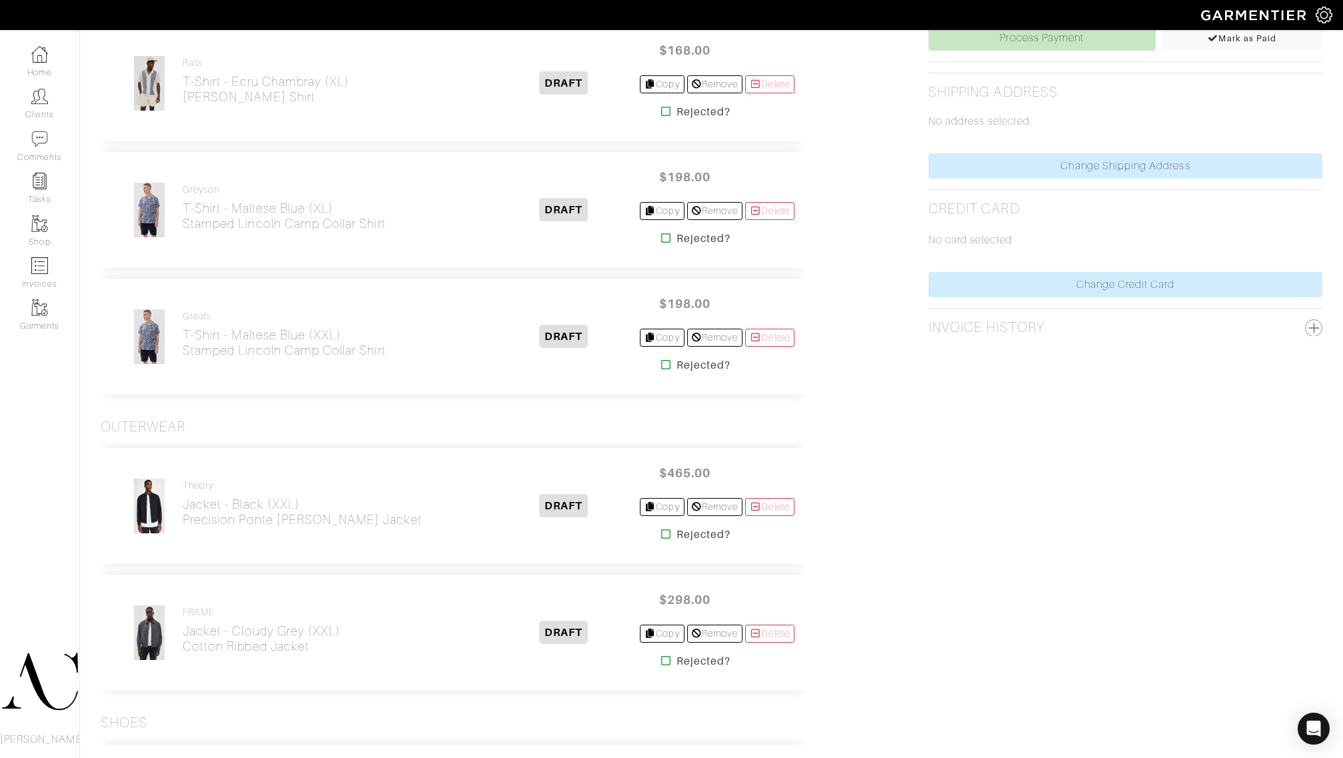
scroll to position [579, 0]
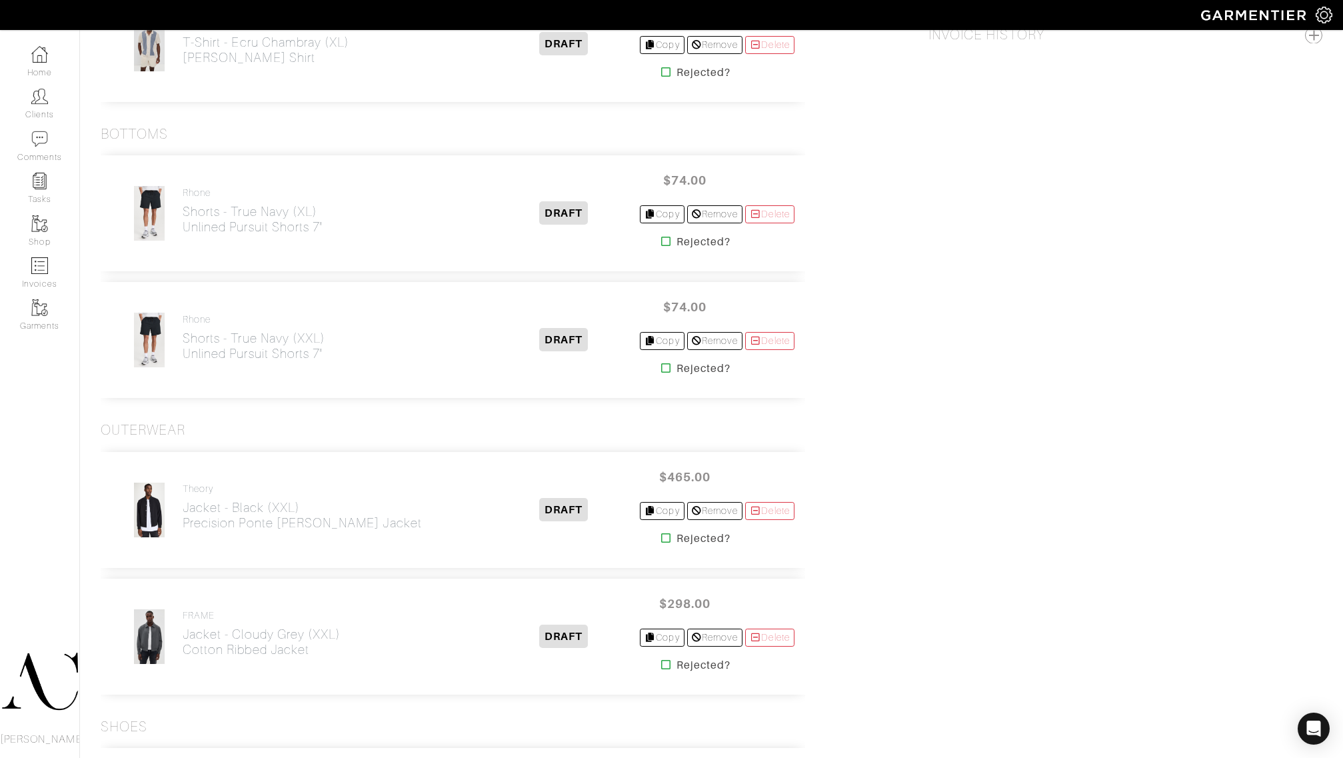
scroll to position [828, 0]
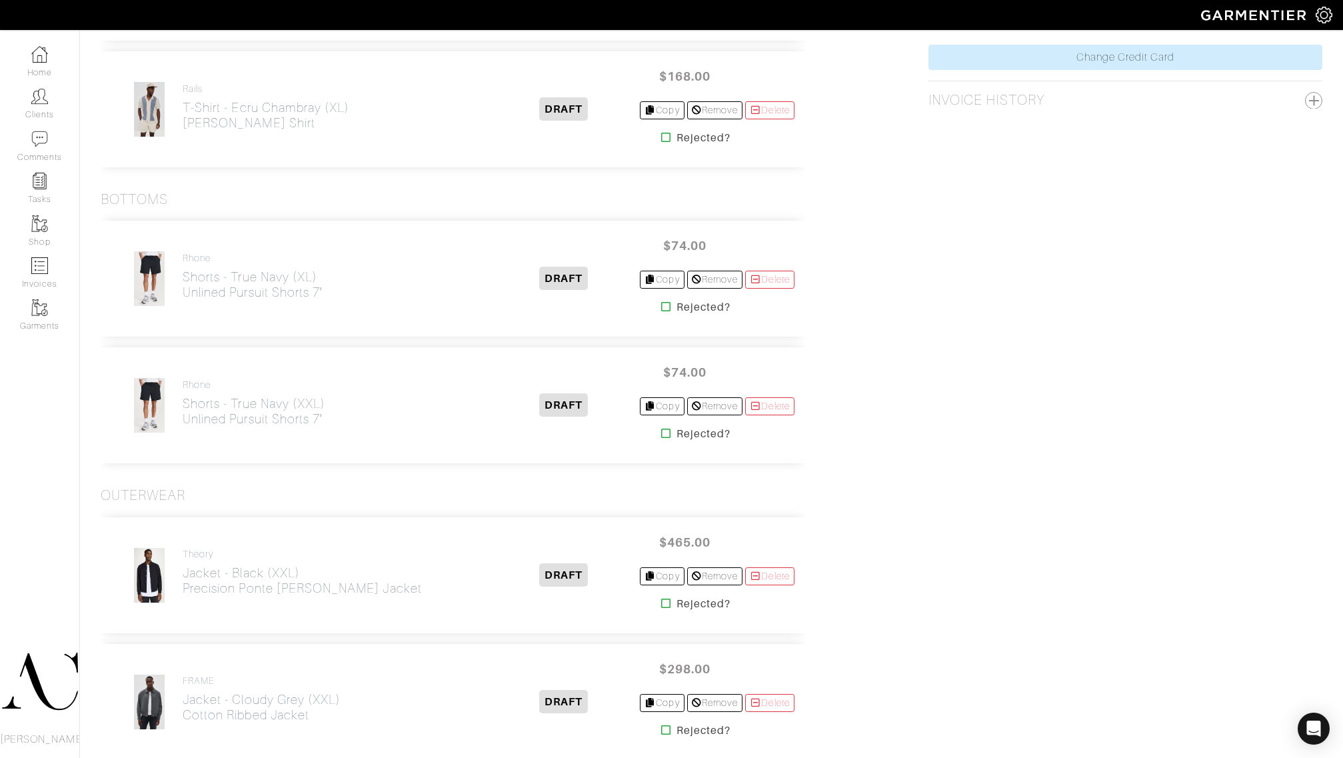
click at [151, 279] on img at bounding box center [149, 279] width 32 height 56
click at [198, 260] on h4 "Rhone" at bounding box center [253, 258] width 140 height 11
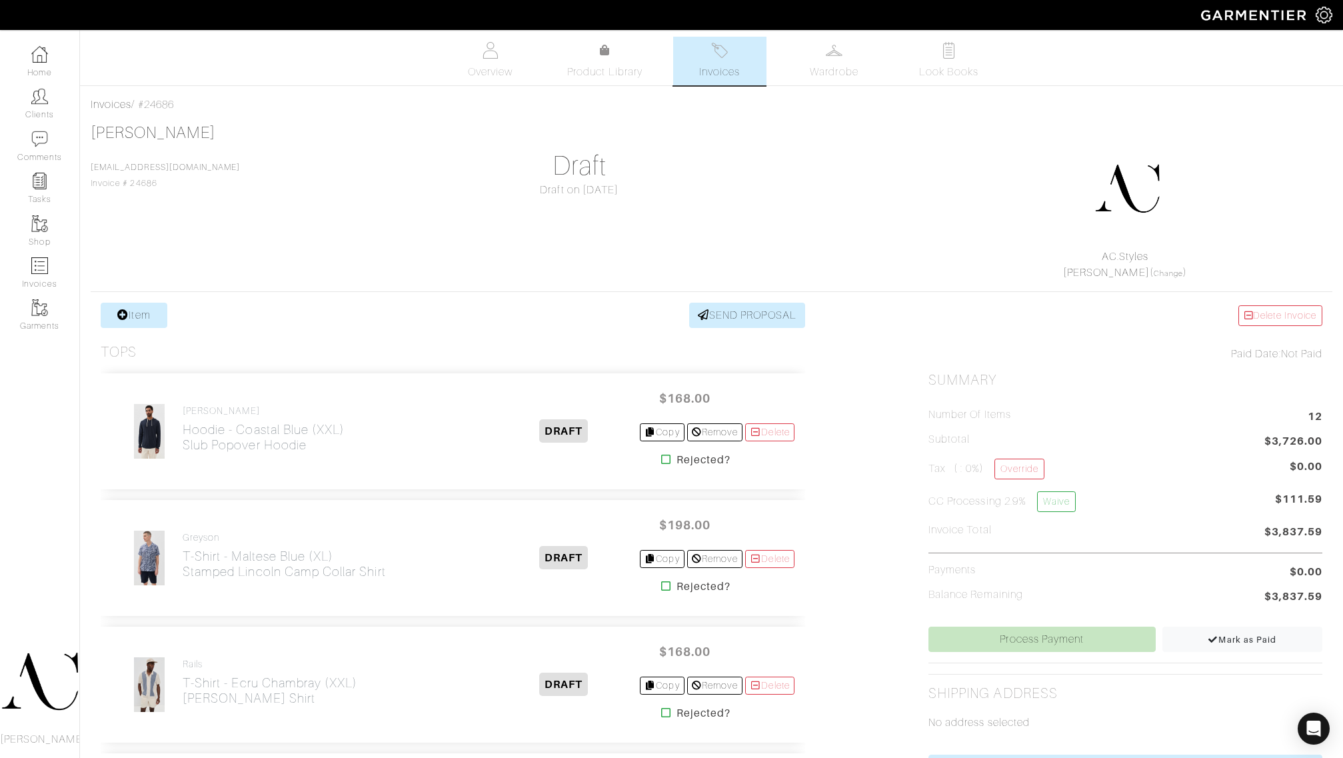
scroll to position [828, 0]
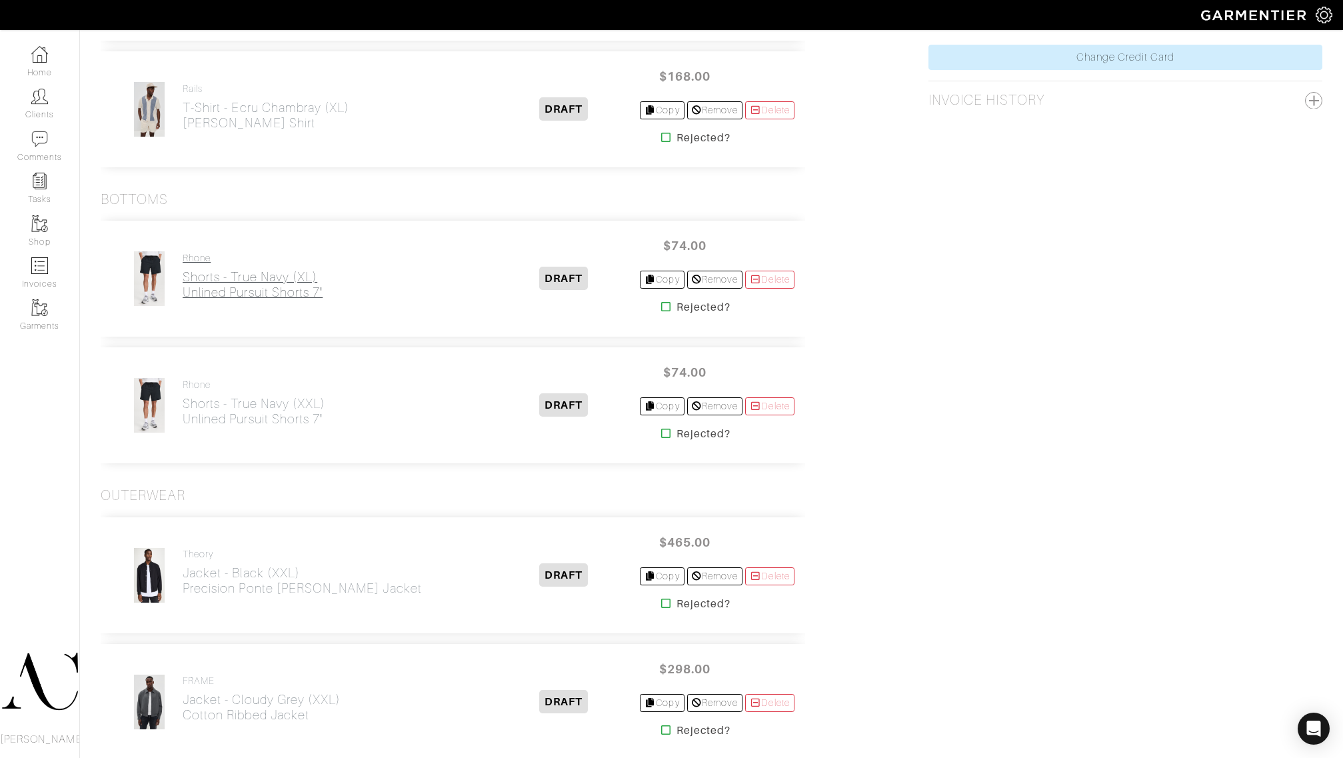
click at [237, 284] on h2 "Shorts - True Navy (XL) Unlined Pursuit Shorts 7"" at bounding box center [253, 284] width 140 height 31
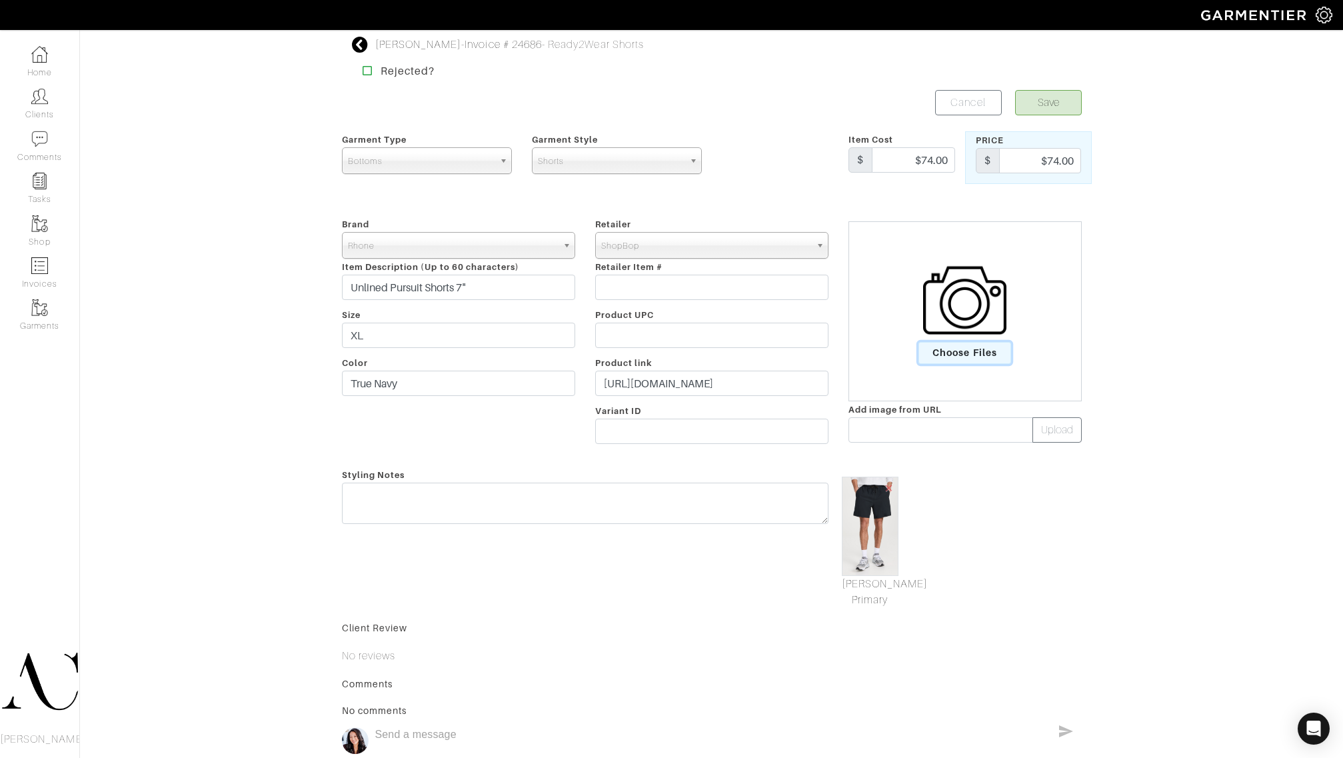
click at [964, 355] on span "Choose Files" at bounding box center [964, 353] width 93 height 22
click at [0, 0] on input "Choose Files" at bounding box center [0, 0] width 0 height 0
click at [950, 353] on span "Choose Files" at bounding box center [964, 353] width 93 height 22
click at [0, 0] on input "Choose Files" at bounding box center [0, 0] width 0 height 0
click at [880, 537] on img at bounding box center [870, 526] width 57 height 99
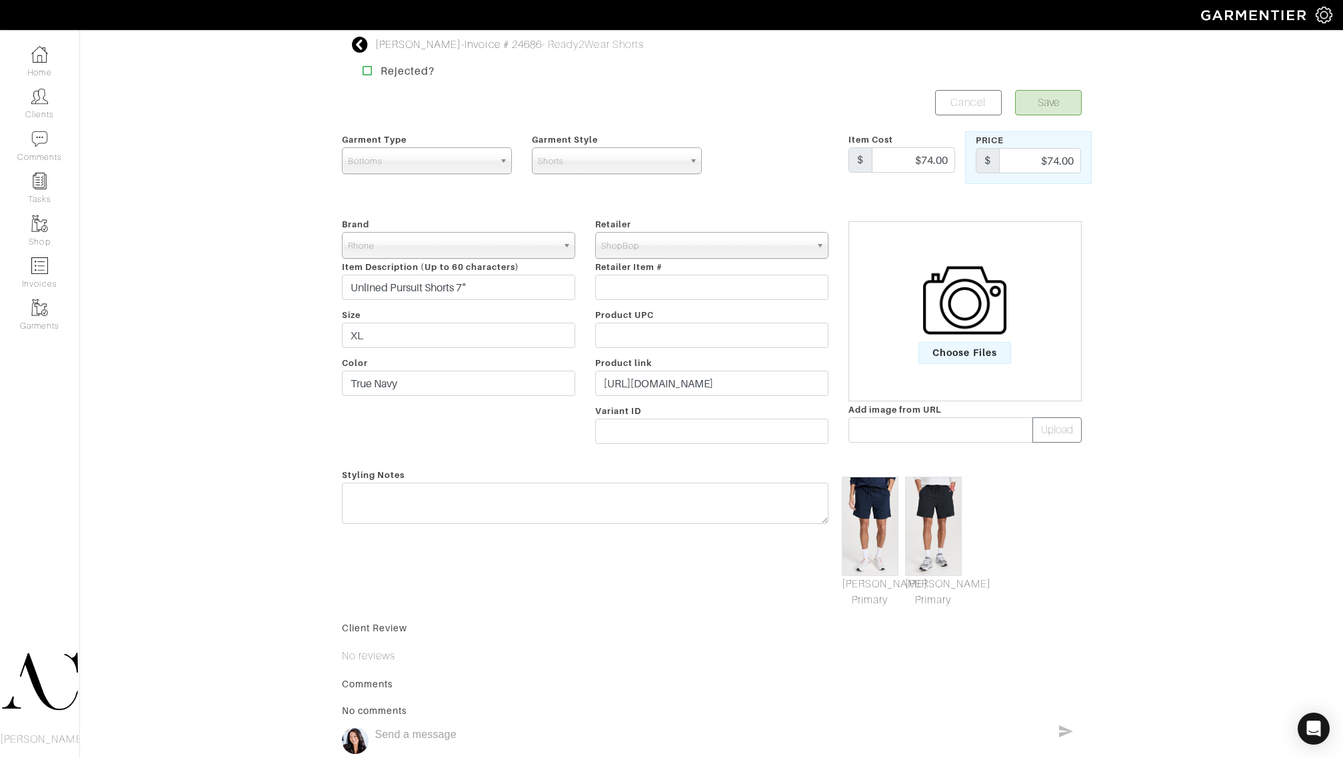
click at [925, 533] on img at bounding box center [933, 526] width 57 height 99
click at [876, 535] on img at bounding box center [870, 526] width 57 height 99
click at [884, 527] on img at bounding box center [870, 526] width 57 height 99
click at [972, 357] on span "Choose Files" at bounding box center [964, 353] width 93 height 22
click at [0, 0] on input "Choose Files" at bounding box center [0, 0] width 0 height 0
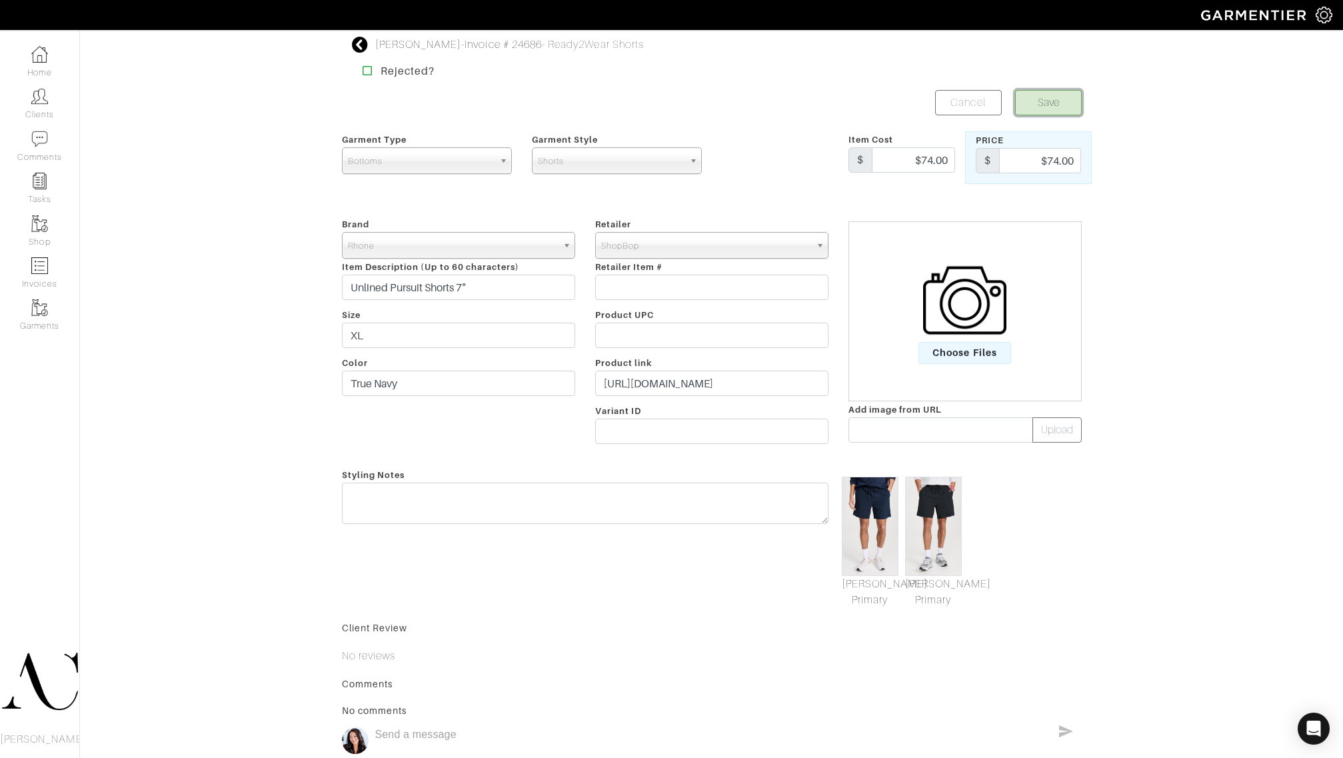
click at [1044, 108] on button "Save" at bounding box center [1048, 102] width 67 height 25
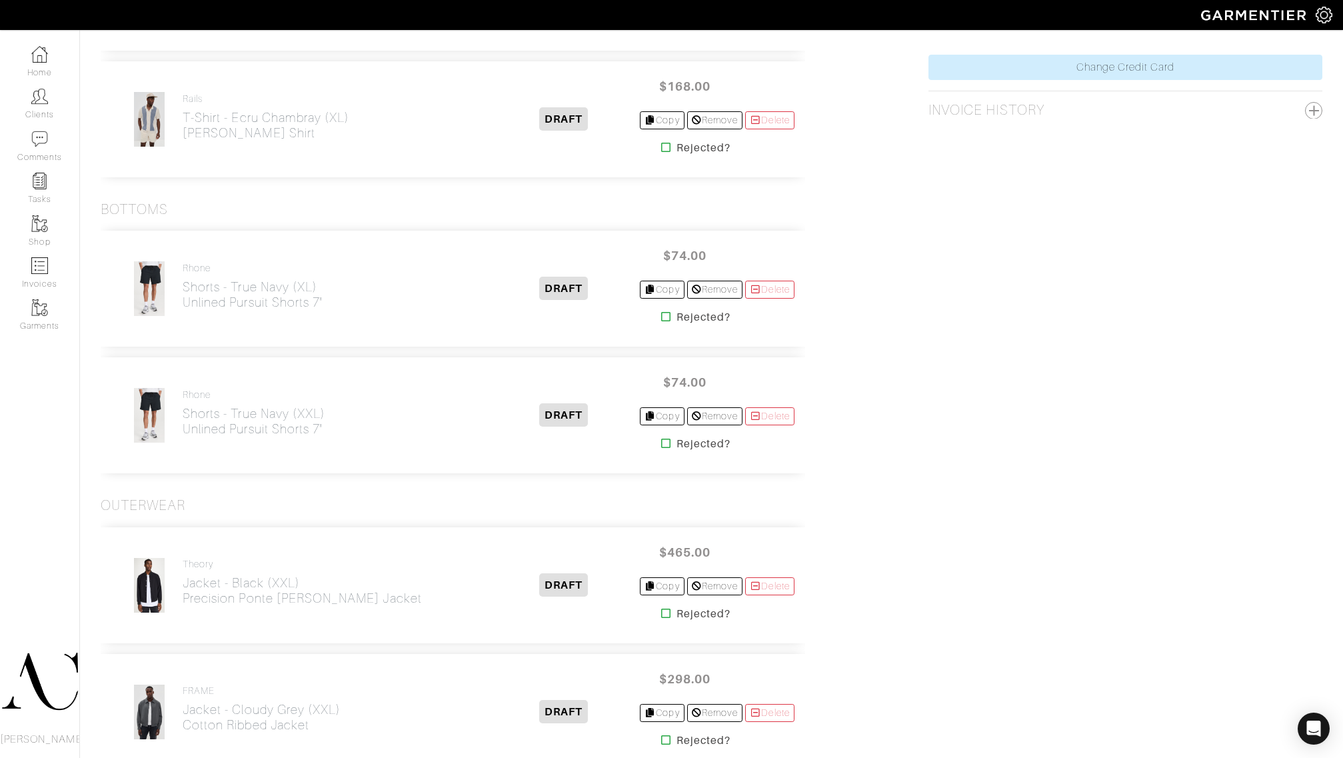
scroll to position [833, 0]
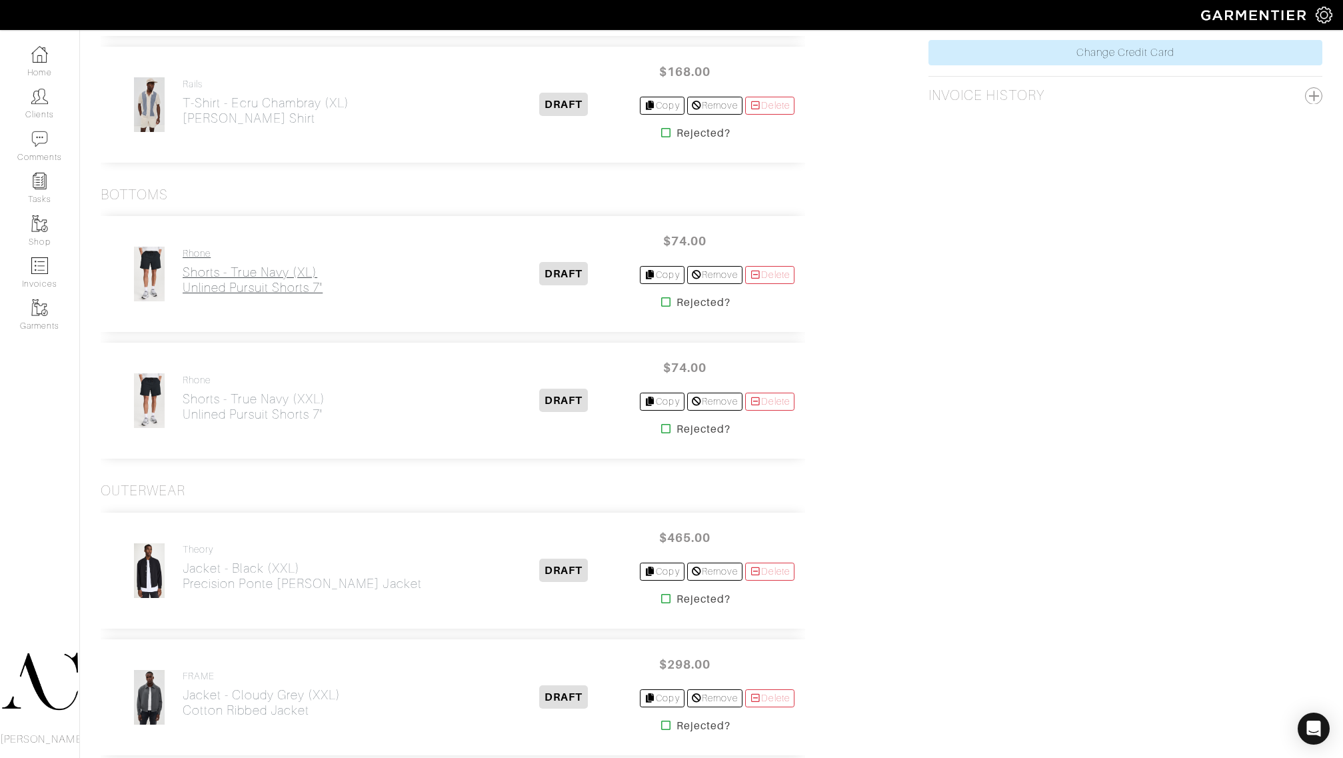
click at [198, 282] on h2 "Shorts - True Navy (XL) Unlined Pursuit Shorts 7"" at bounding box center [253, 280] width 140 height 31
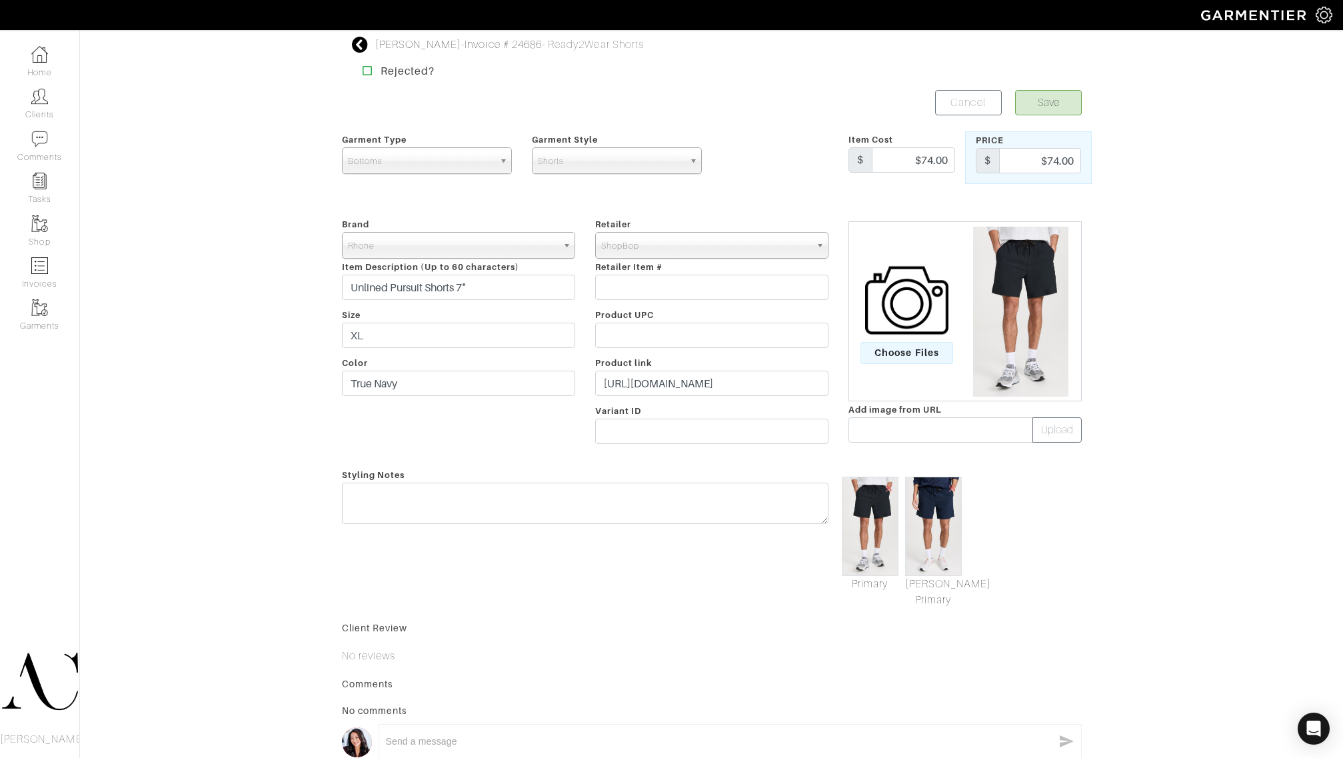
click at [892, 551] on img at bounding box center [870, 526] width 57 height 99
click at [924, 540] on img at bounding box center [933, 526] width 57 height 99
drag, startPoint x: 924, startPoint y: 540, endPoint x: 792, endPoint y: 631, distance: 160.5
click at [792, 631] on div "Client Review" at bounding box center [712, 627] width 740 height 13
click at [948, 529] on img at bounding box center [933, 526] width 57 height 99
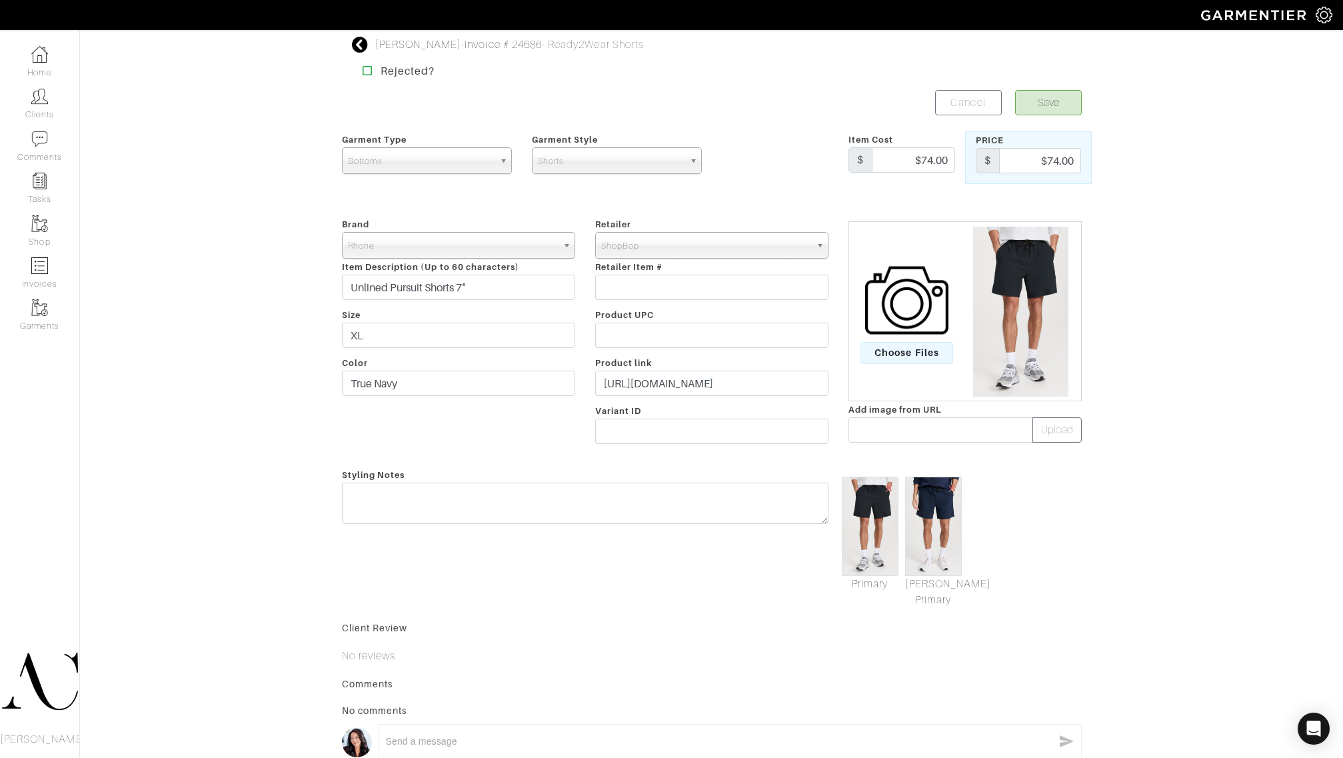
click at [1023, 311] on img at bounding box center [1020, 312] width 109 height 170
click at [922, 531] on img at bounding box center [933, 526] width 57 height 99
click at [930, 590] on link "[PERSON_NAME] Primary" at bounding box center [933, 592] width 57 height 32
click at [1043, 107] on button "Save" at bounding box center [1048, 102] width 67 height 25
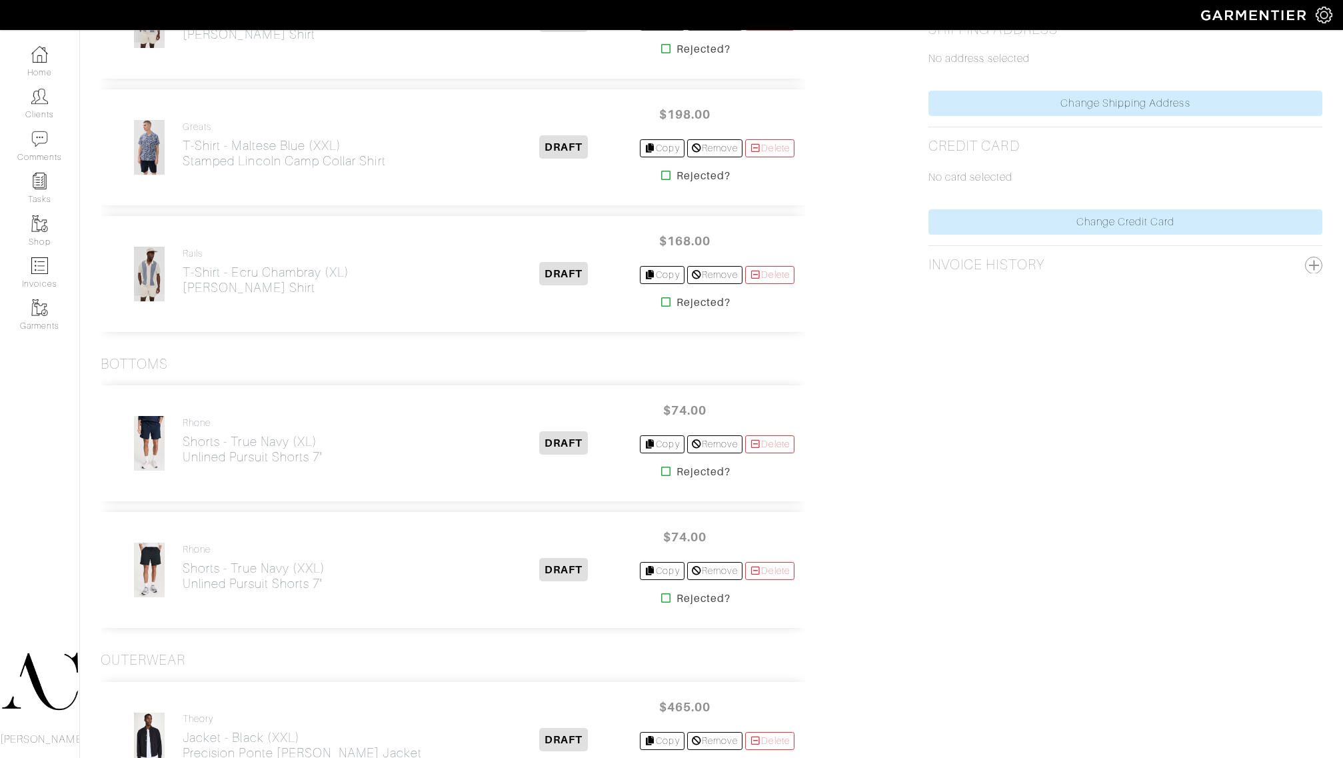
scroll to position [667, 0]
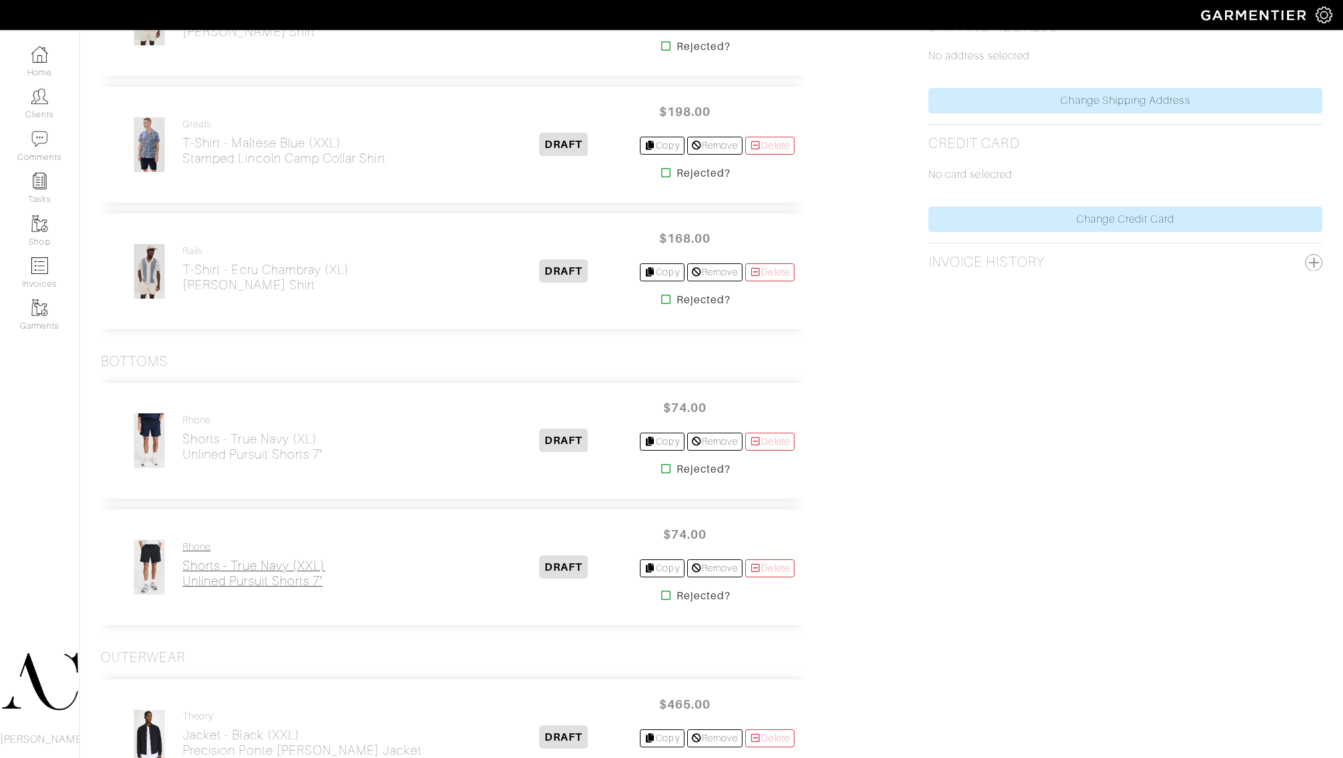
click at [275, 587] on h2 "Shorts - True Navy (XXL) Unlined Pursuit Shorts 7"" at bounding box center [254, 573] width 143 height 31
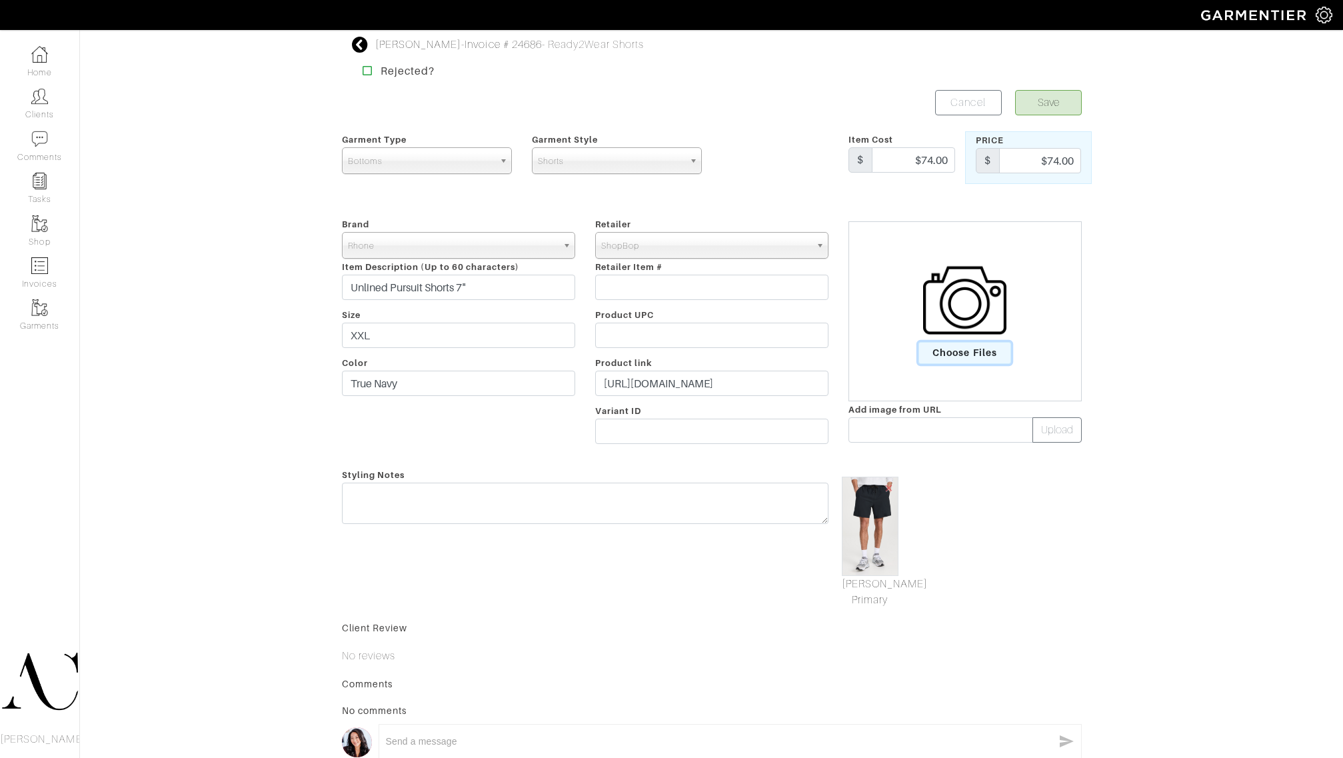
click at [968, 350] on span "Choose Files" at bounding box center [964, 353] width 93 height 22
click at [0, 0] on input "Choose Files" at bounding box center [0, 0] width 0 height 0
click at [870, 603] on link "Mark As Primary" at bounding box center [870, 592] width 57 height 32
click at [1058, 111] on button "Save" at bounding box center [1048, 102] width 67 height 25
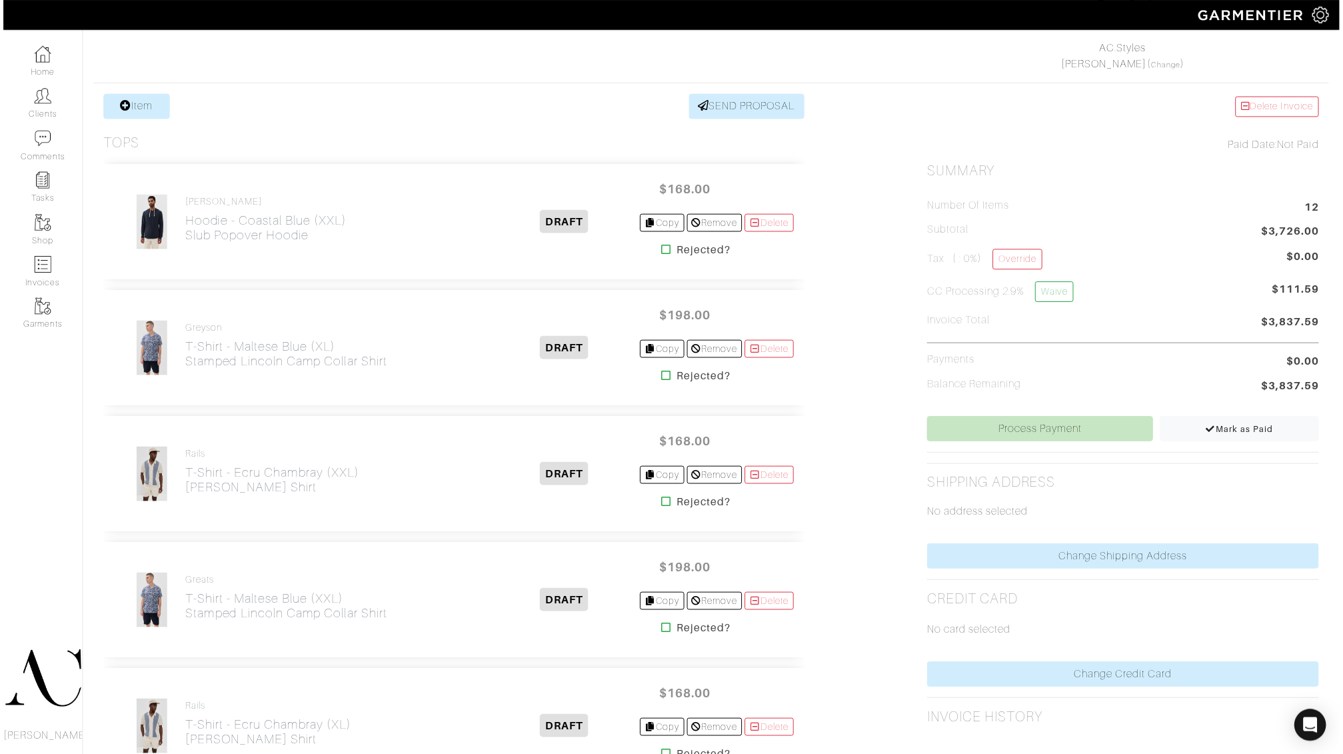
scroll to position [667, 0]
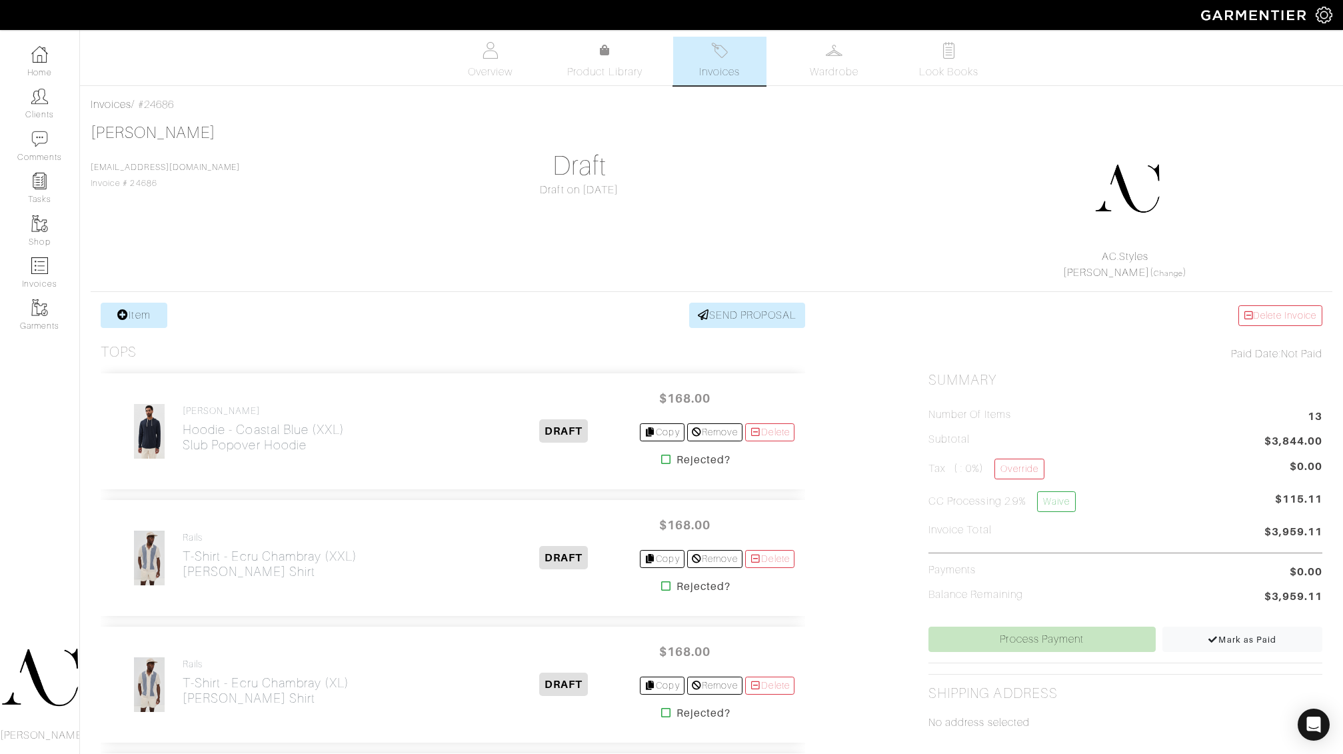
scroll to position [667, 0]
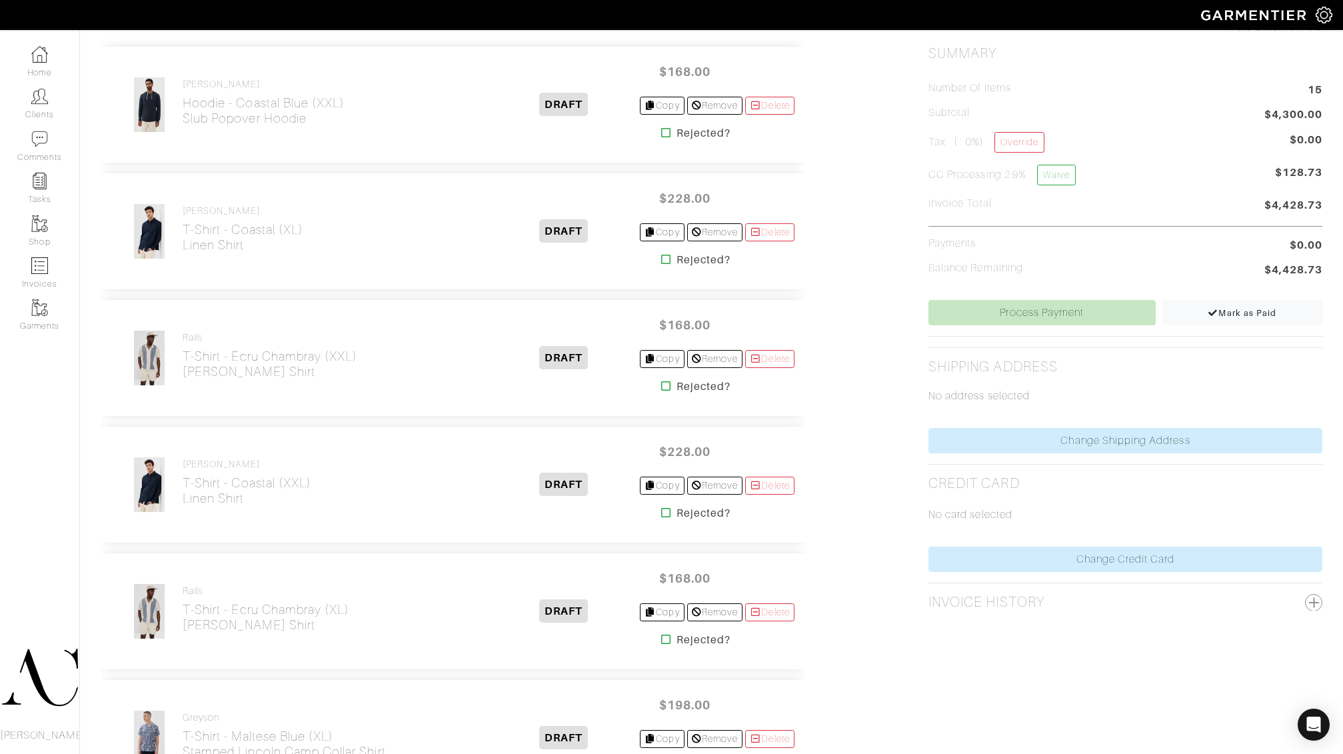
scroll to position [262, 0]
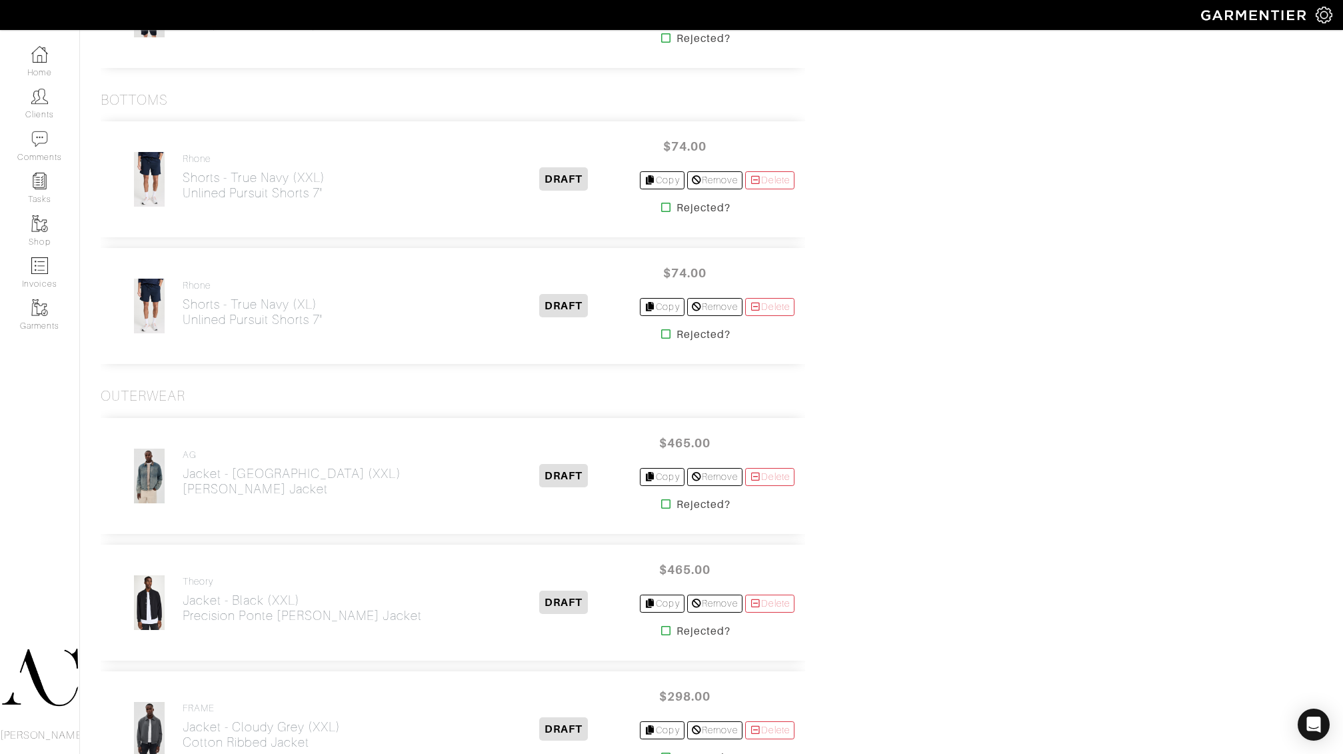
scroll to position [1512, 0]
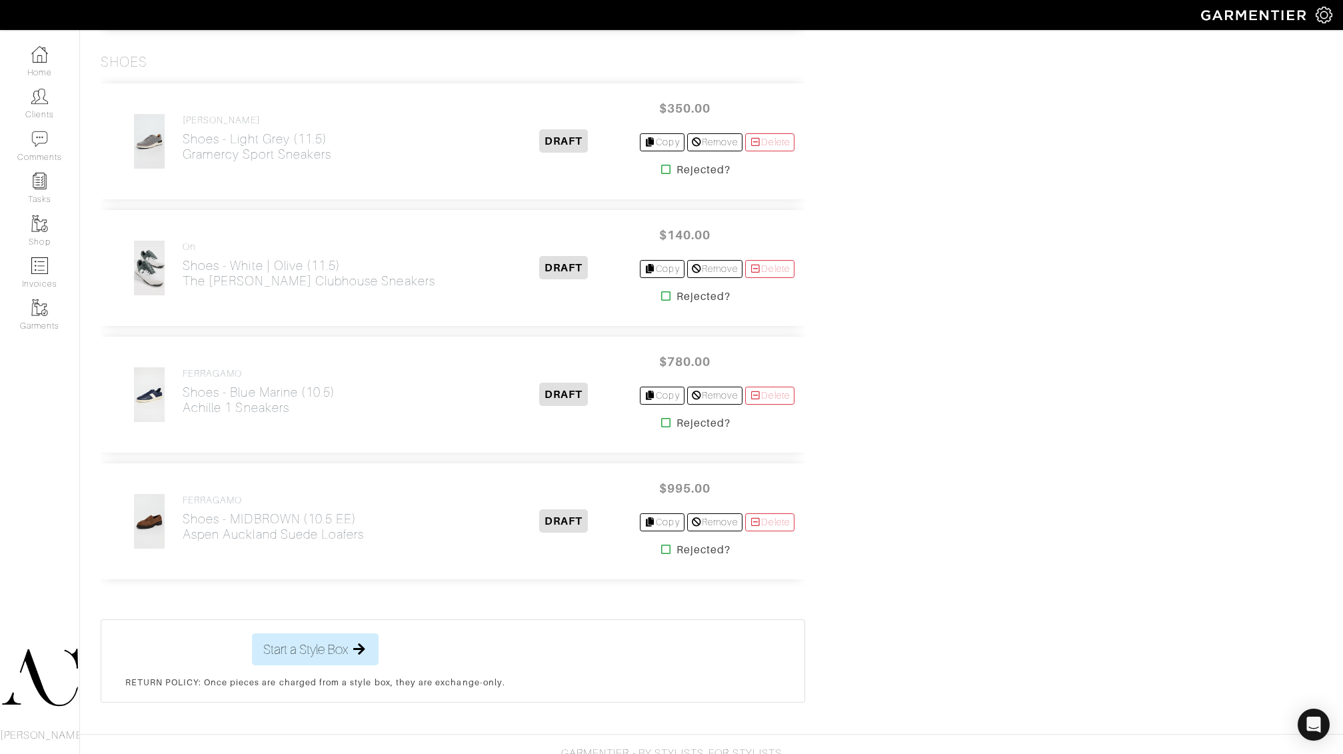
scroll to position [2226, 0]
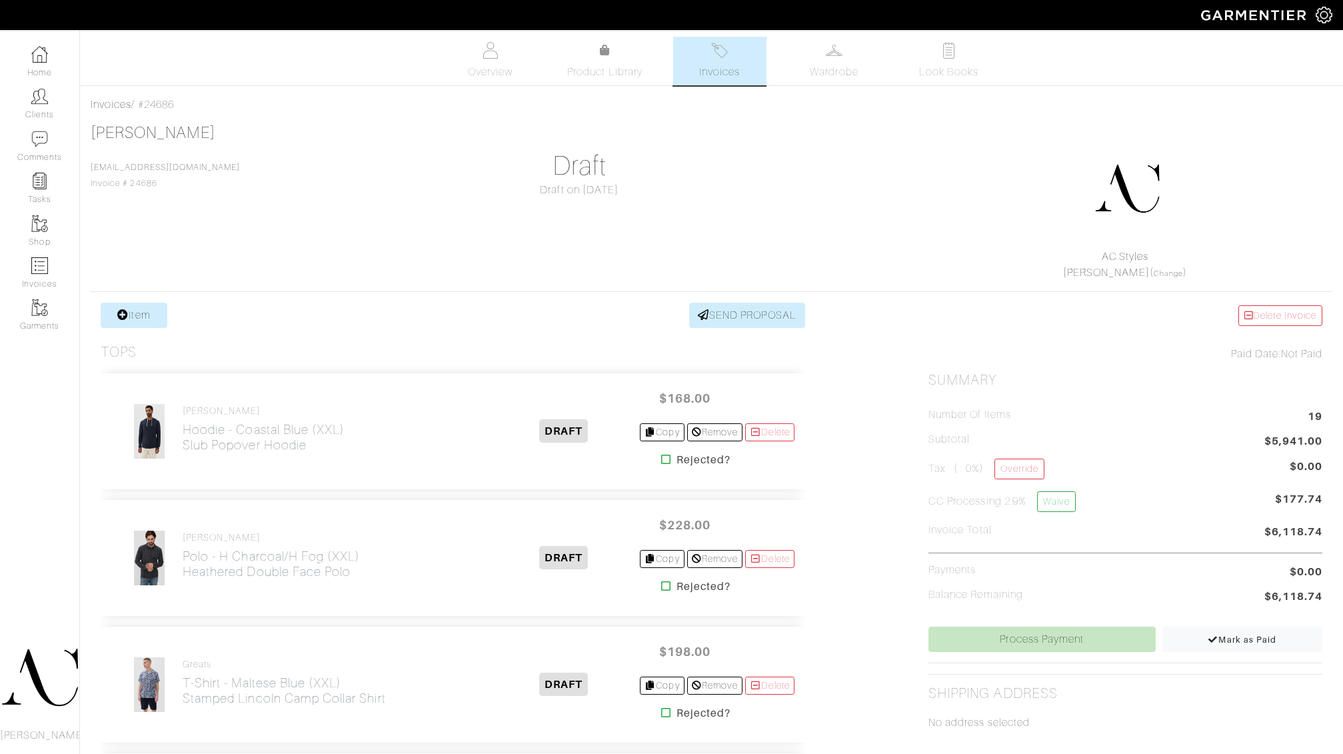
scroll to position [2226, 0]
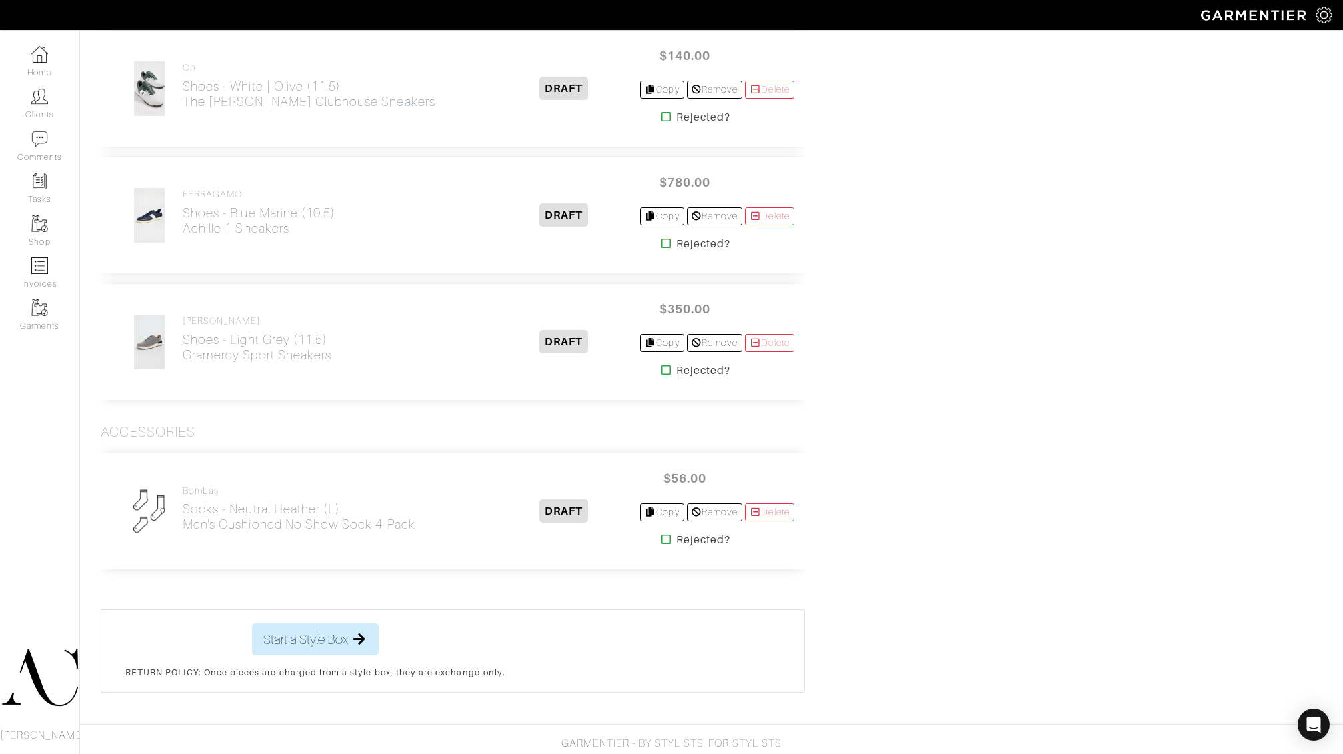
scroll to position [2523, 0]
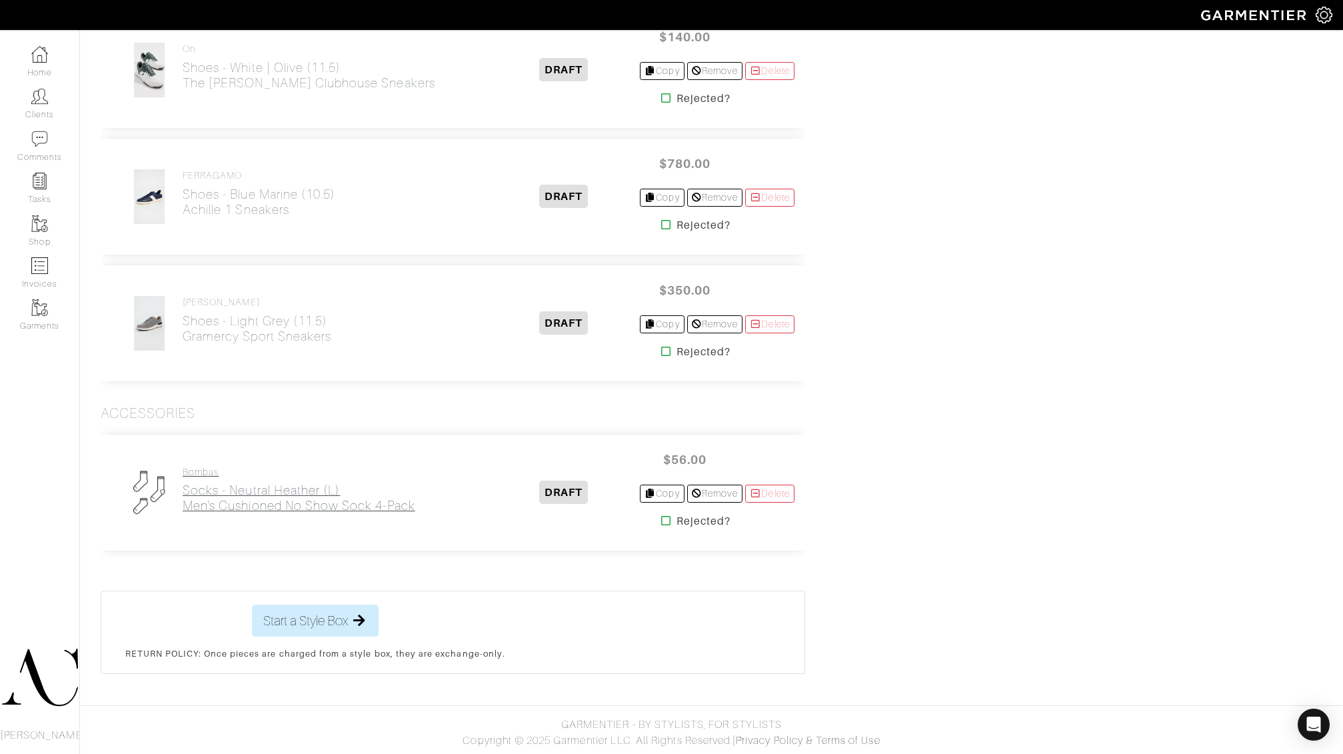
click at [231, 504] on h2 "Socks - neutral heather (L) Men's Cushioned No Show Sock 4-Pack" at bounding box center [299, 498] width 233 height 31
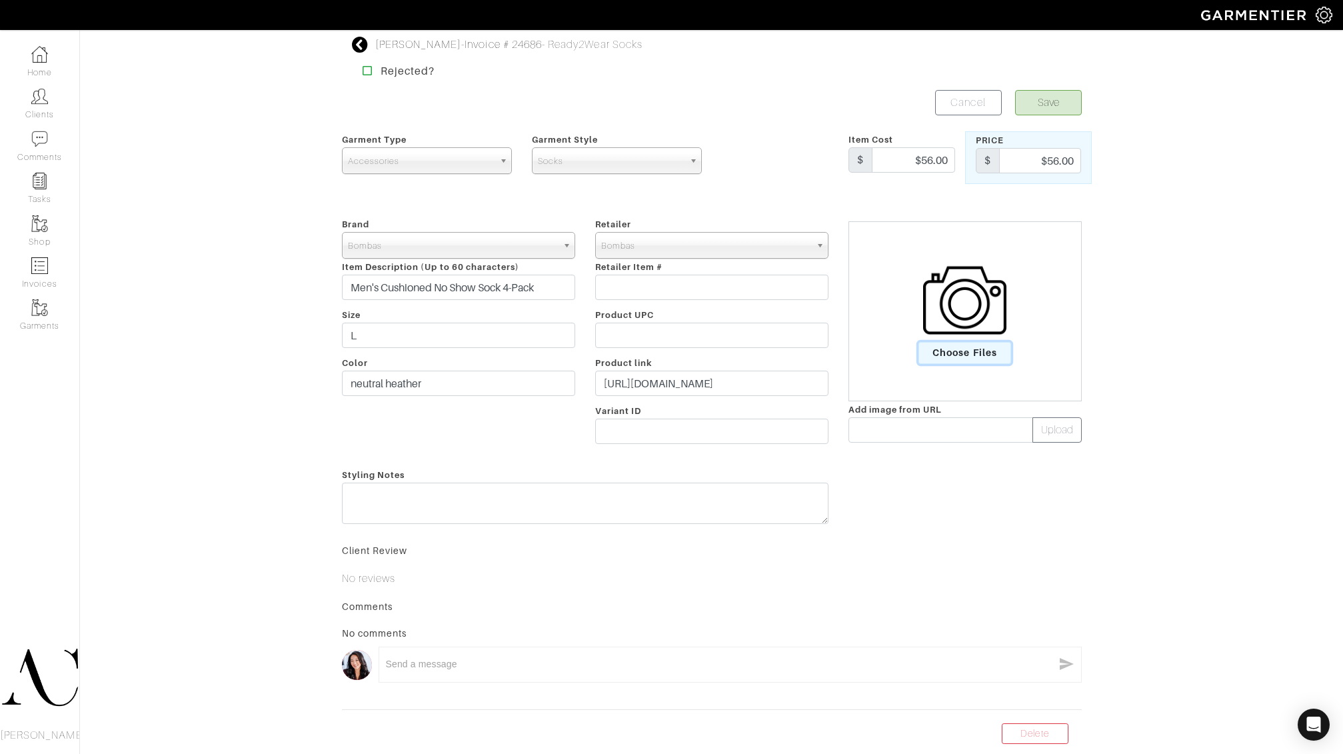
click at [963, 353] on span "Choose Files" at bounding box center [964, 353] width 93 height 22
click at [0, 0] on input "Choose Files" at bounding box center [0, 0] width 0 height 0
click at [868, 545] on link "Primary" at bounding box center [870, 541] width 57 height 16
click at [871, 541] on link "Primary" at bounding box center [870, 541] width 57 height 16
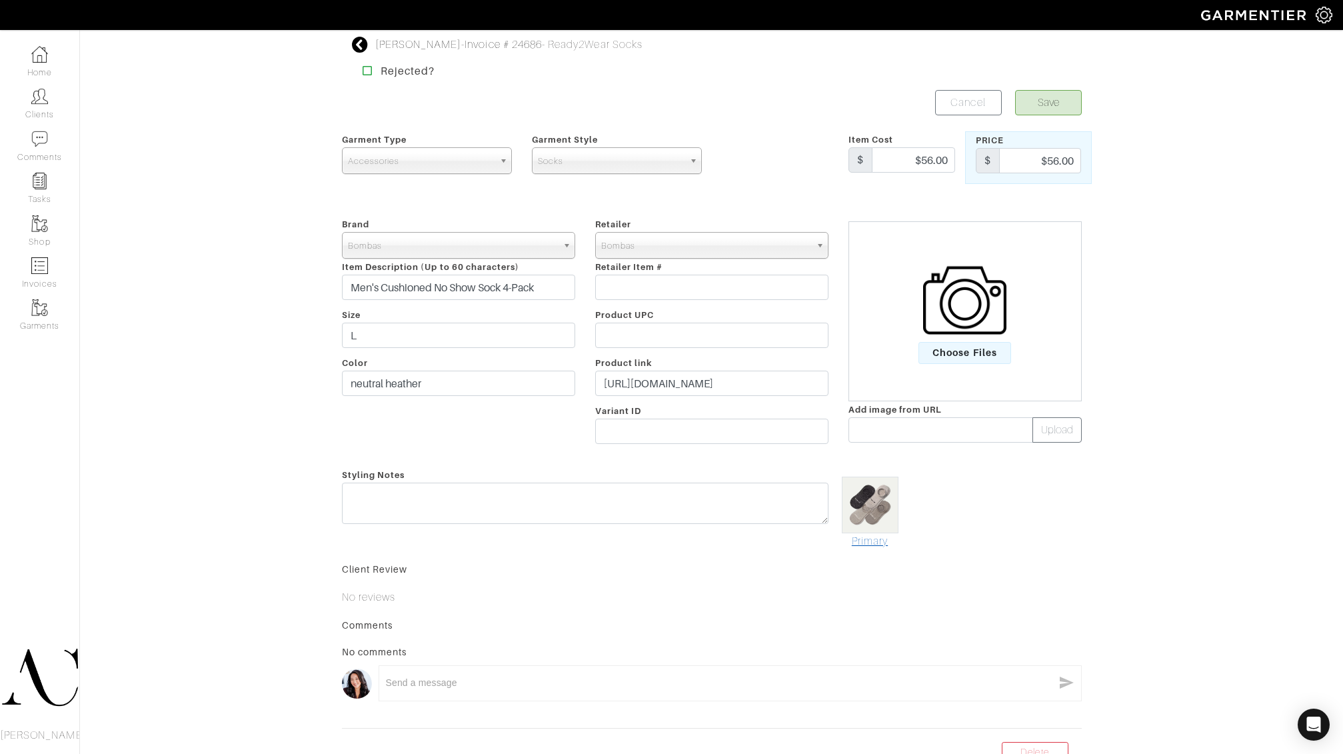
click at [871, 541] on link "Primary" at bounding box center [870, 541] width 57 height 16
click at [971, 355] on span "Choose Files" at bounding box center [964, 353] width 93 height 22
click at [0, 0] on input "Choose Files" at bounding box center [0, 0] width 0 height 0
click at [871, 522] on img at bounding box center [870, 505] width 57 height 57
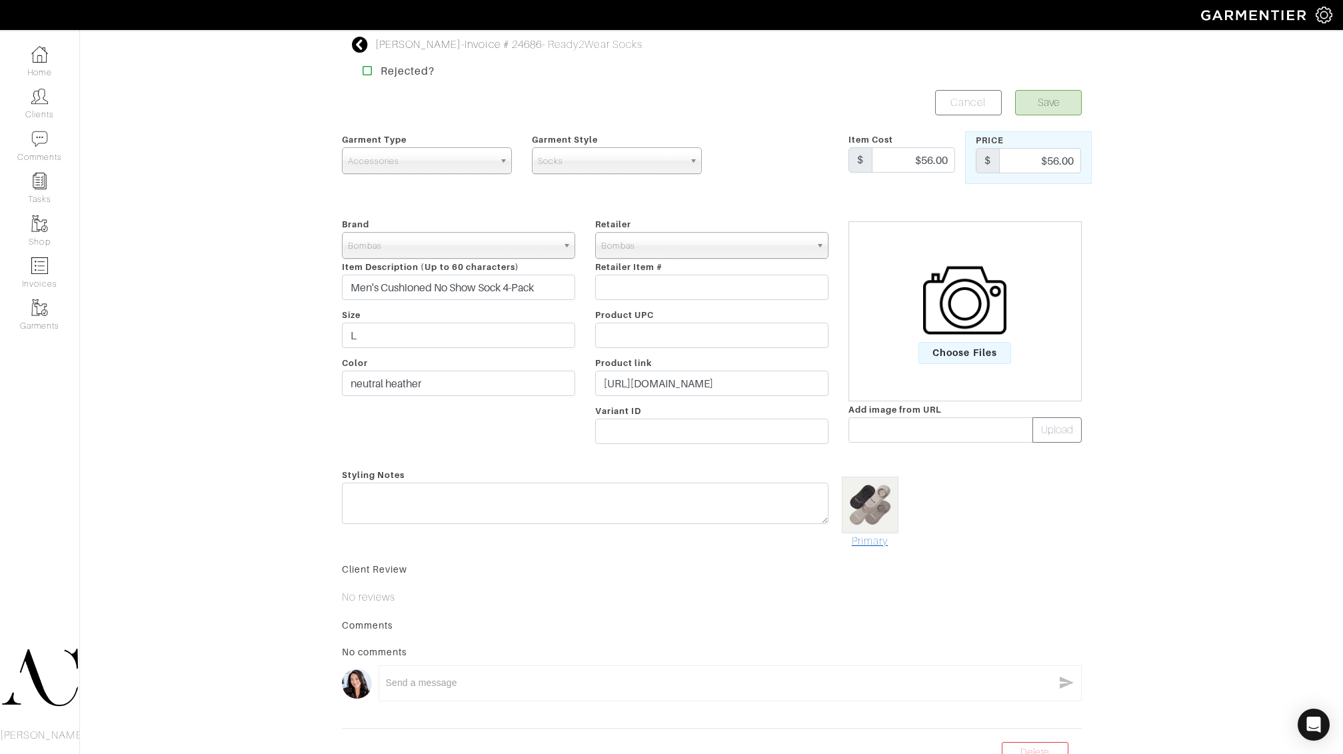
click at [872, 538] on link "Primary" at bounding box center [870, 541] width 57 height 16
click at [1051, 101] on button "Save" at bounding box center [1048, 102] width 67 height 25
